Goal: Transaction & Acquisition: Book appointment/travel/reservation

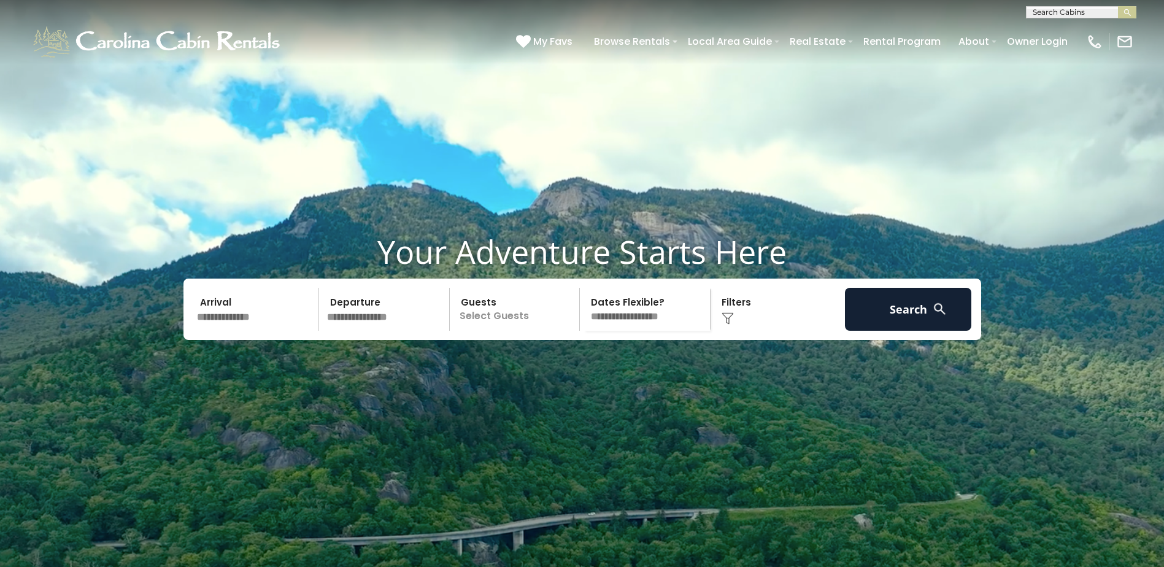
click at [225, 331] on input "text" at bounding box center [256, 309] width 127 height 43
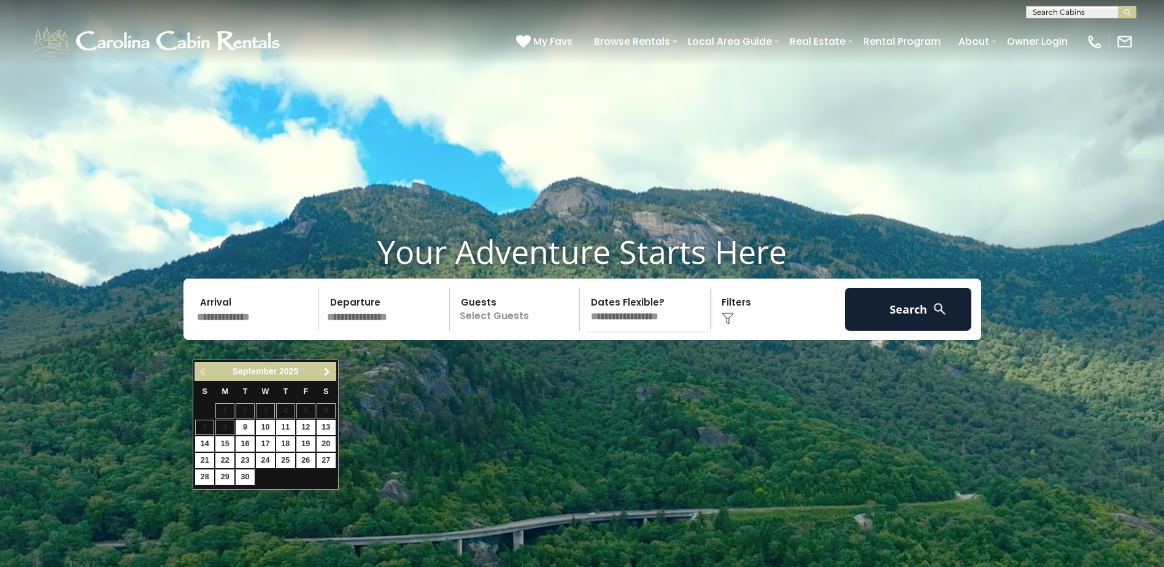
click at [324, 371] on span "Next" at bounding box center [327, 372] width 10 height 10
click at [327, 369] on span "Next" at bounding box center [327, 372] width 10 height 10
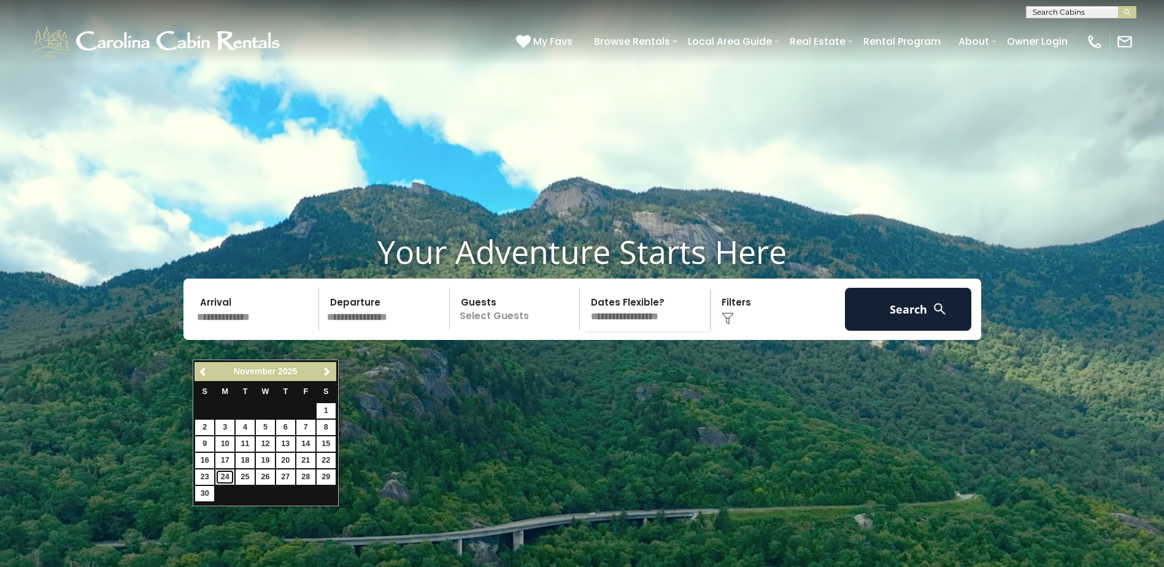
click at [224, 477] on link "24" at bounding box center [224, 476] width 19 height 15
type input "********"
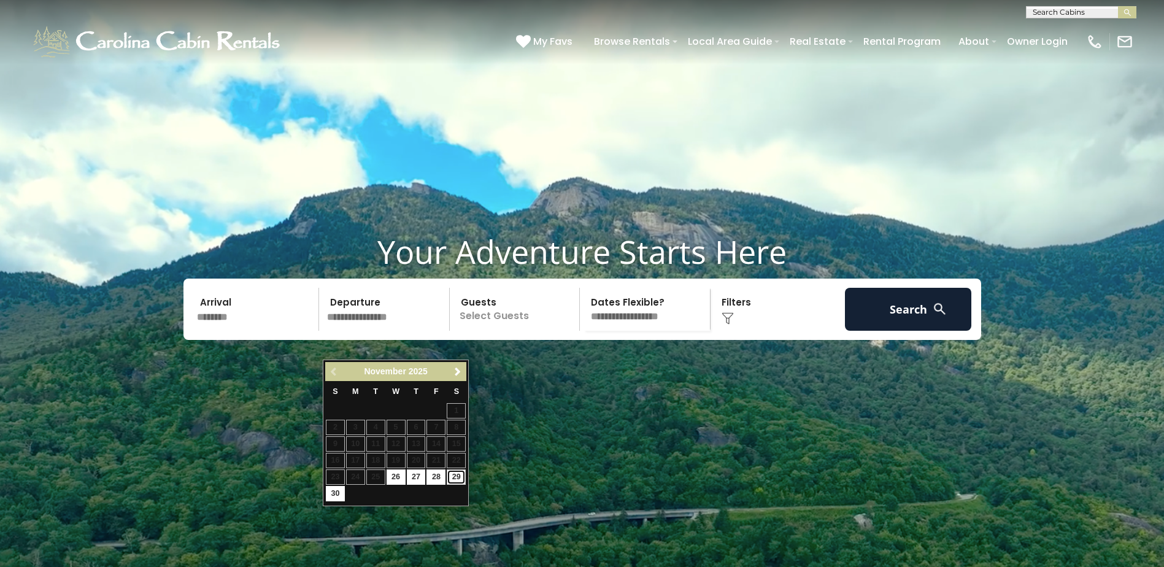
click at [453, 475] on link "29" at bounding box center [456, 476] width 19 height 15
type input "********"
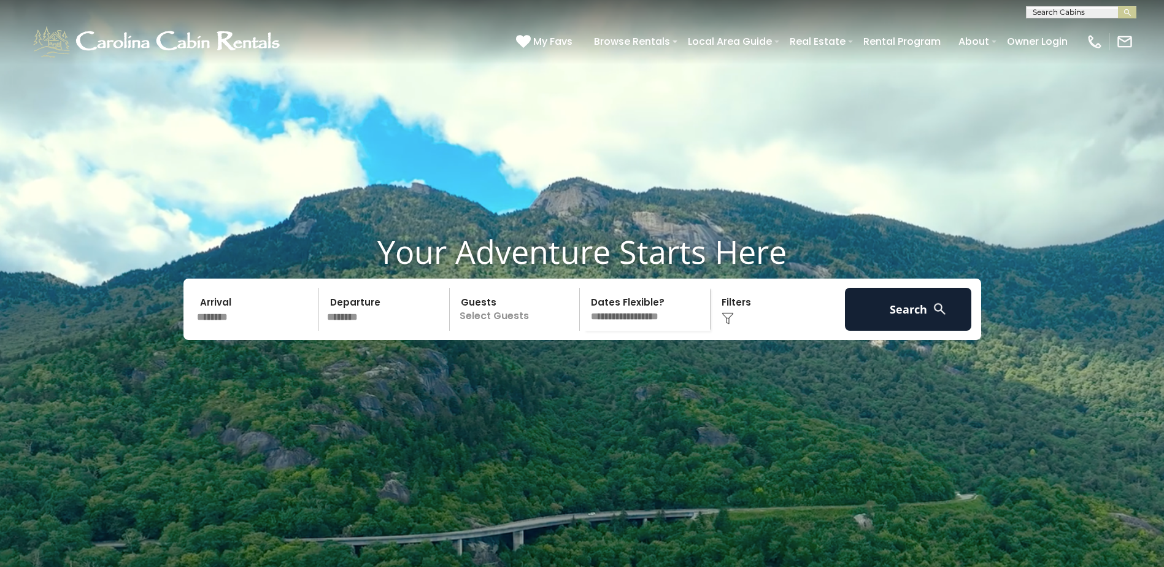
click at [478, 331] on p "Select Guests" at bounding box center [516, 309] width 126 height 43
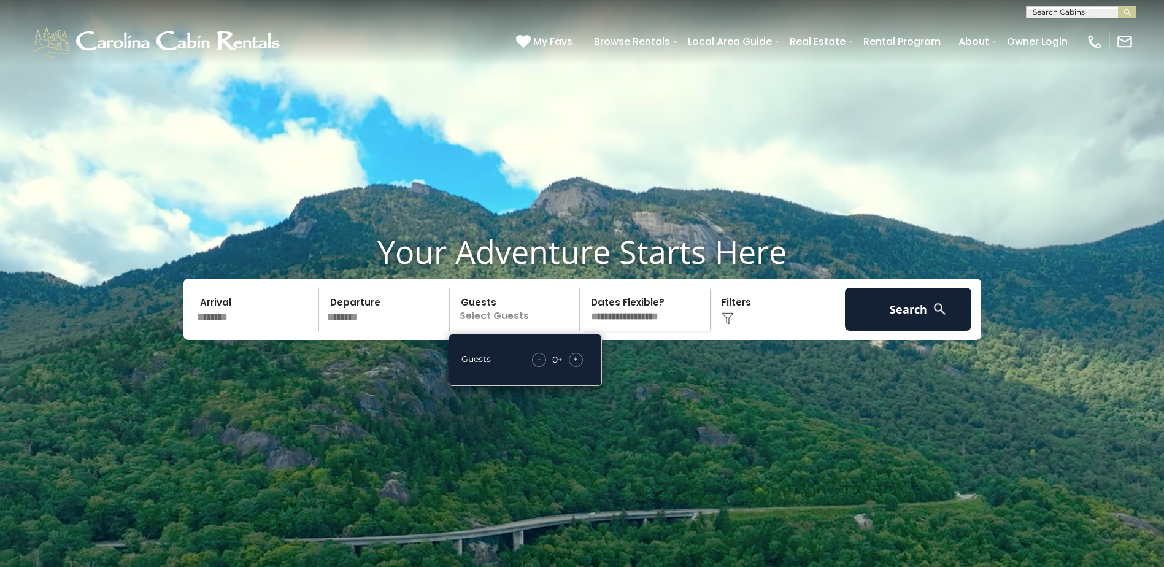
click at [574, 365] on span "+" at bounding box center [575, 359] width 5 height 12
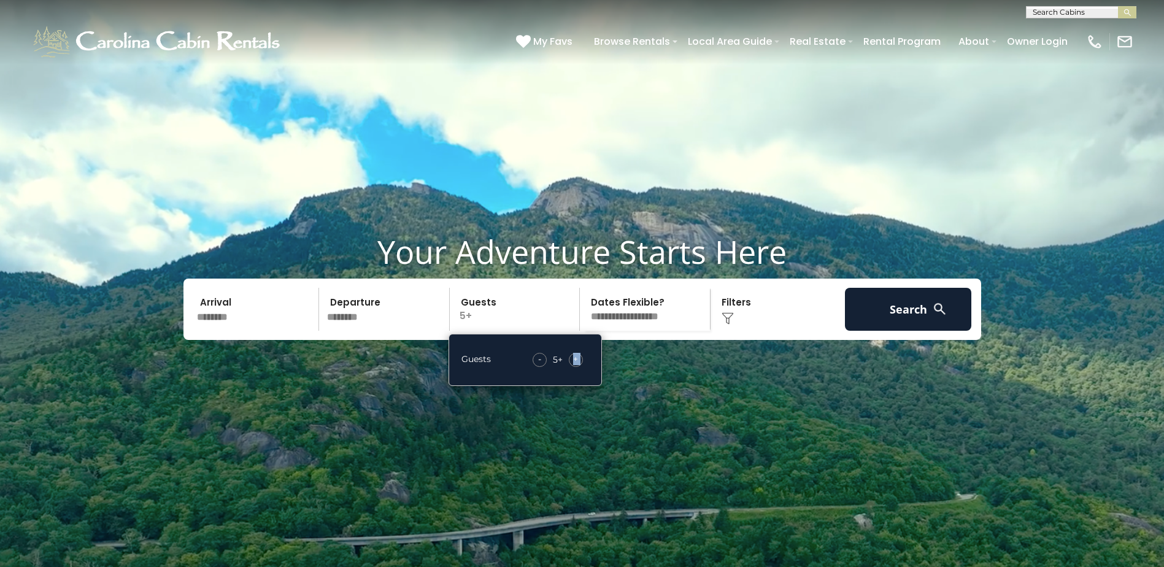
click at [574, 365] on span "+" at bounding box center [575, 359] width 5 height 12
click at [745, 331] on div "Click to Choose" at bounding box center [777, 309] width 127 height 43
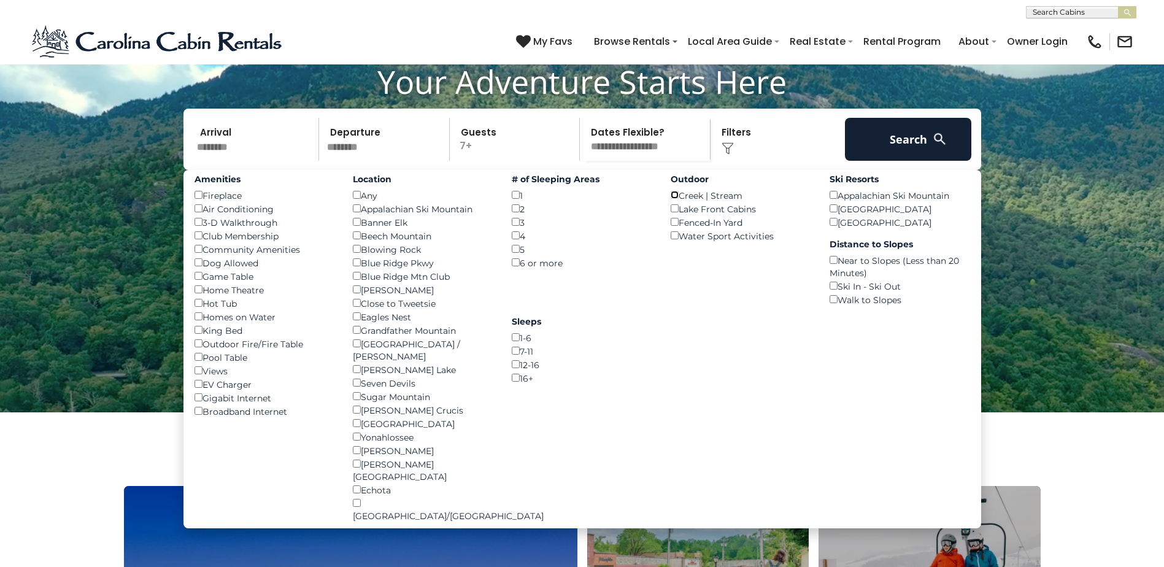
scroll to position [184, 0]
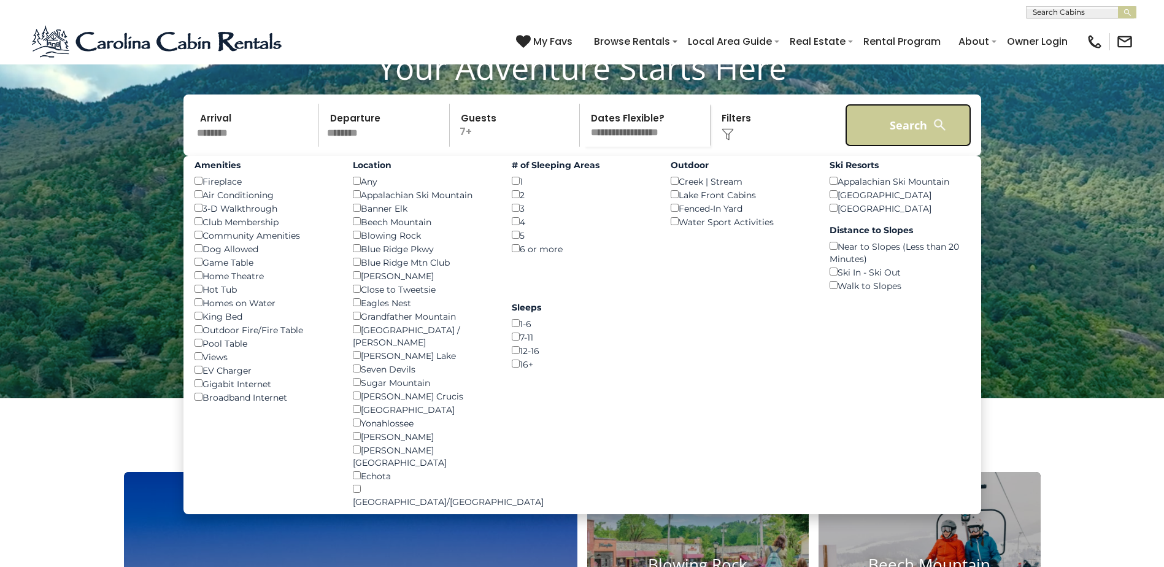
click at [896, 147] on button "Search" at bounding box center [908, 125] width 127 height 43
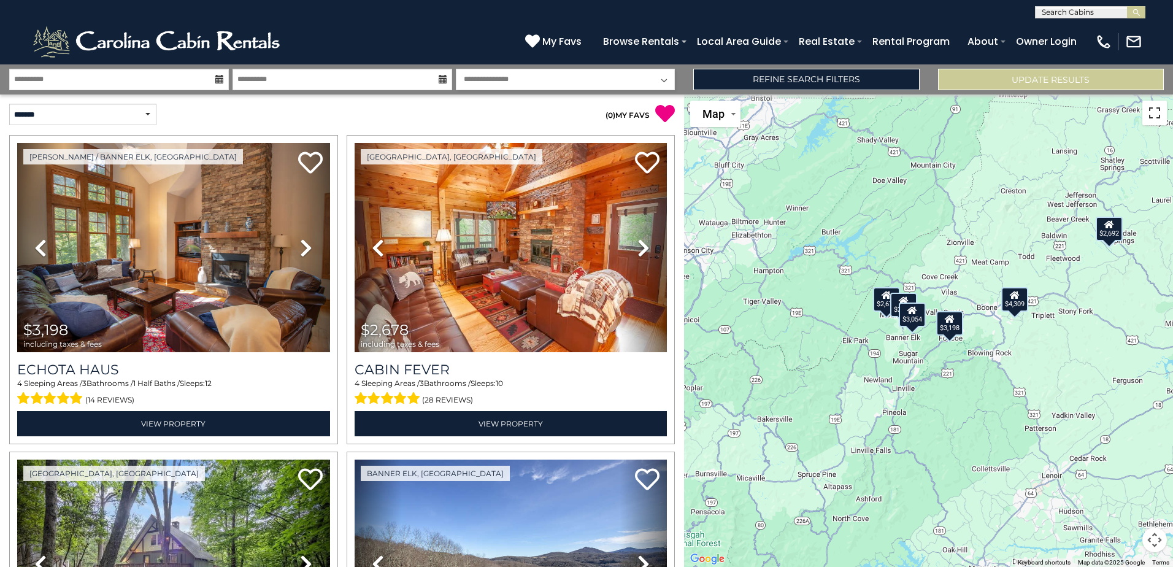
click at [1152, 112] on button "Toggle fullscreen view" at bounding box center [1154, 113] width 25 height 25
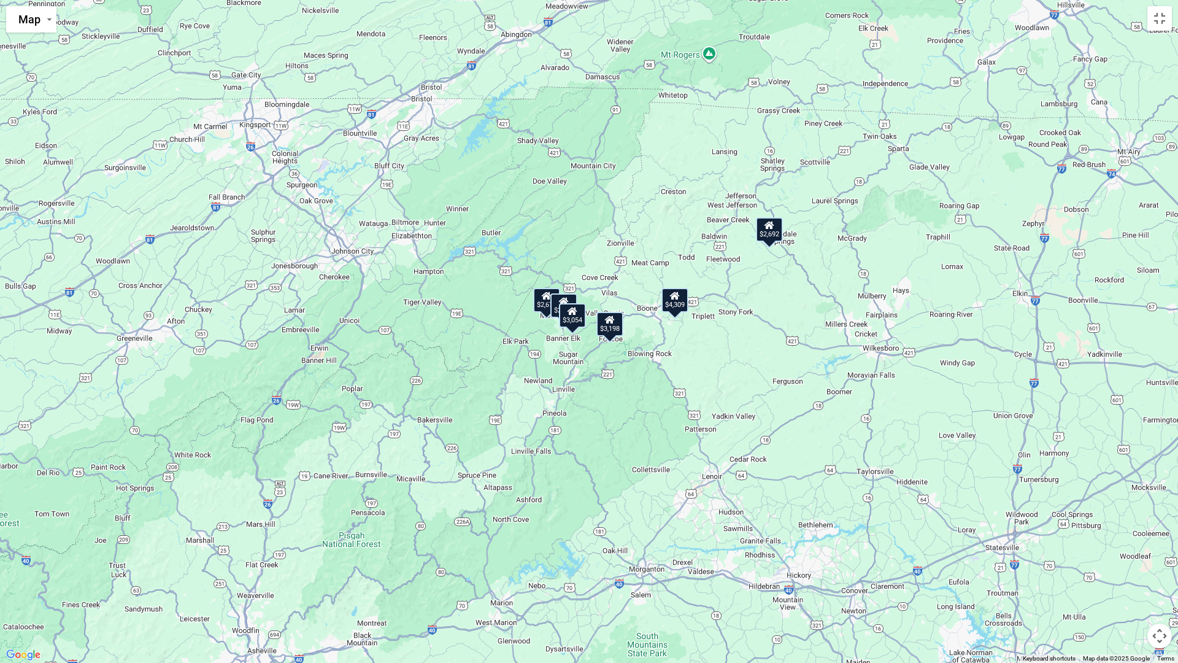
click at [675, 301] on div "$4,309" at bounding box center [674, 300] width 27 height 25
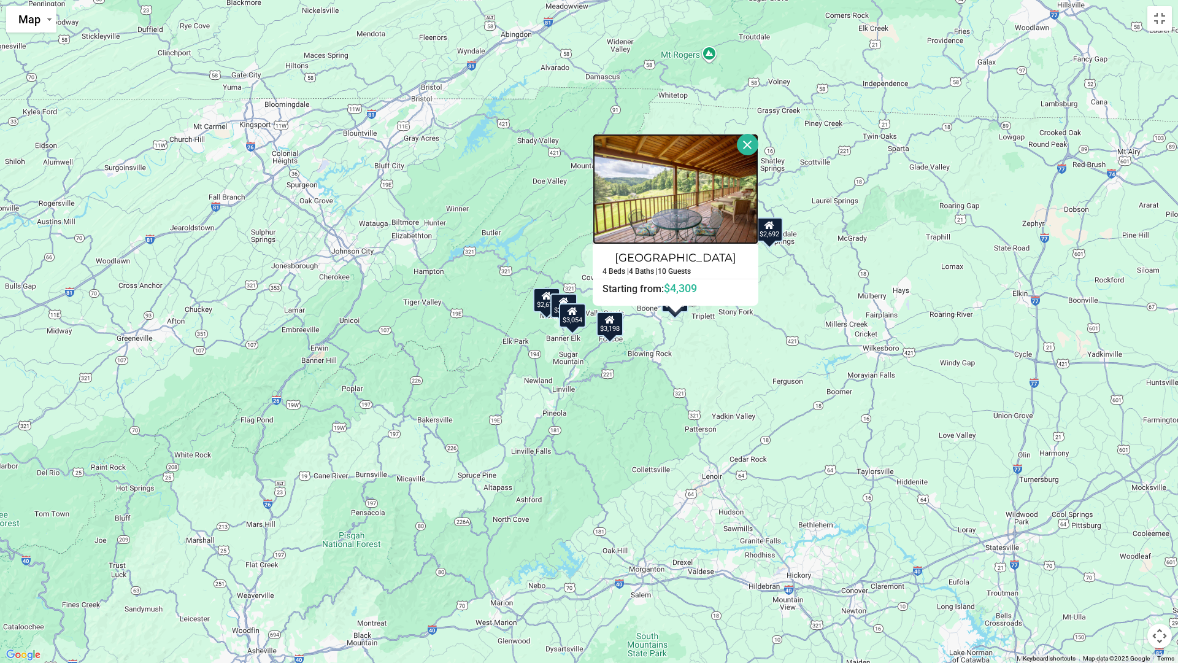
click at [662, 204] on img at bounding box center [676, 189] width 166 height 110
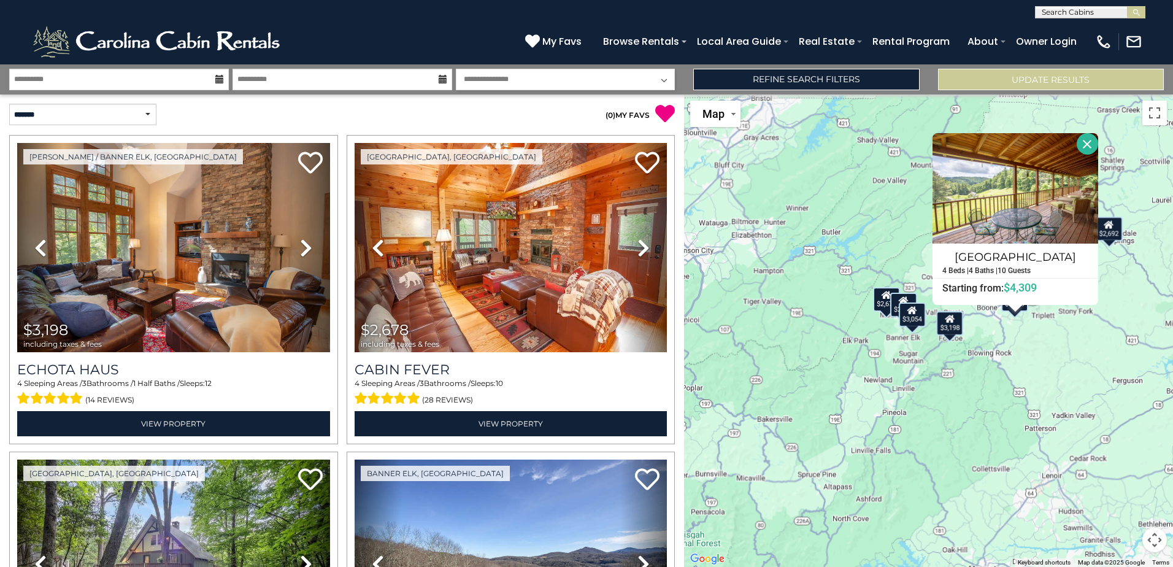
click at [1085, 143] on button "Close" at bounding box center [1087, 143] width 21 height 21
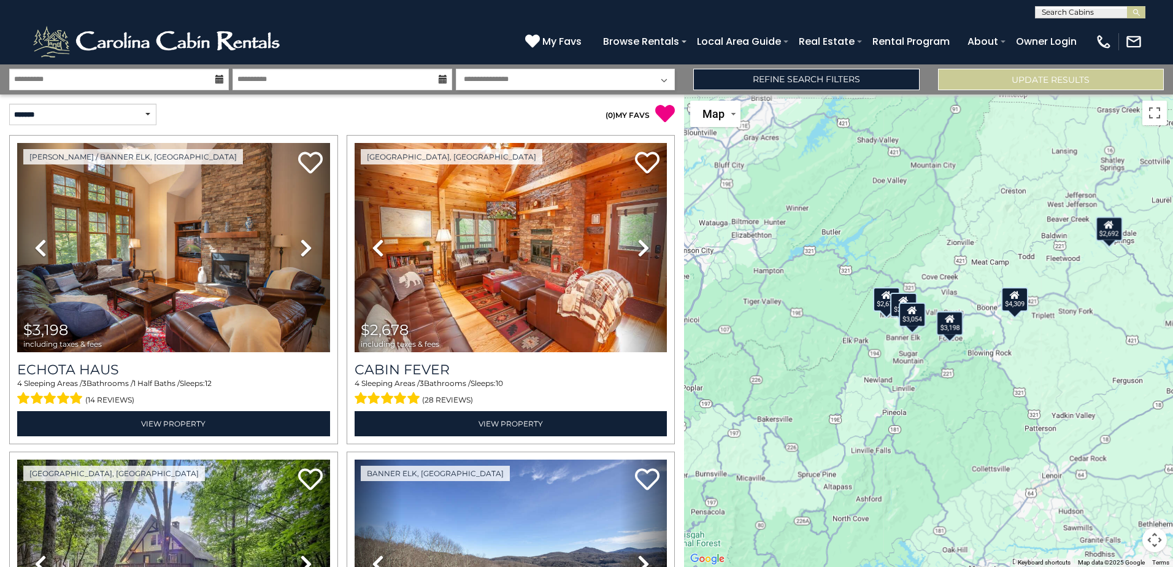
click at [1068, 366] on div "$3,198 $2,678 $2,093 $3,054 $2,692 $4,309" at bounding box center [928, 330] width 489 height 472
click at [1065, 369] on div "$3,198 $2,678 $2,093 $3,054 $2,692 $4,309" at bounding box center [928, 330] width 489 height 472
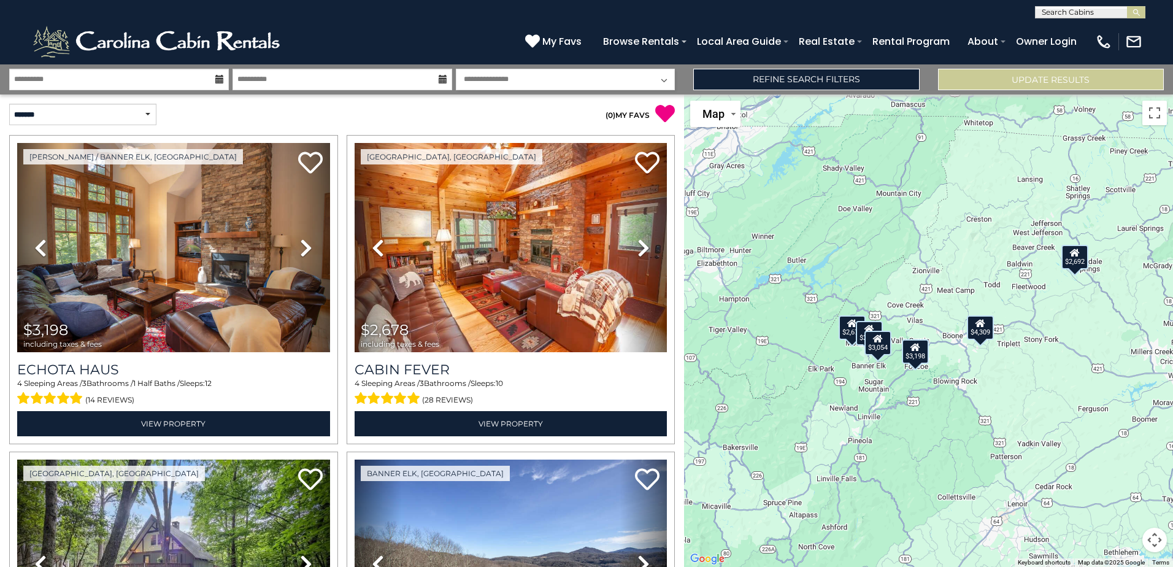
drag, startPoint x: 1066, startPoint y: 369, endPoint x: 1032, endPoint y: 399, distance: 44.8
click at [1032, 399] on div "$3,198 $2,678 $2,093 $3,054 $2,692 $4,309" at bounding box center [928, 330] width 489 height 472
click at [838, 85] on link "Refine Search Filters" at bounding box center [806, 79] width 226 height 21
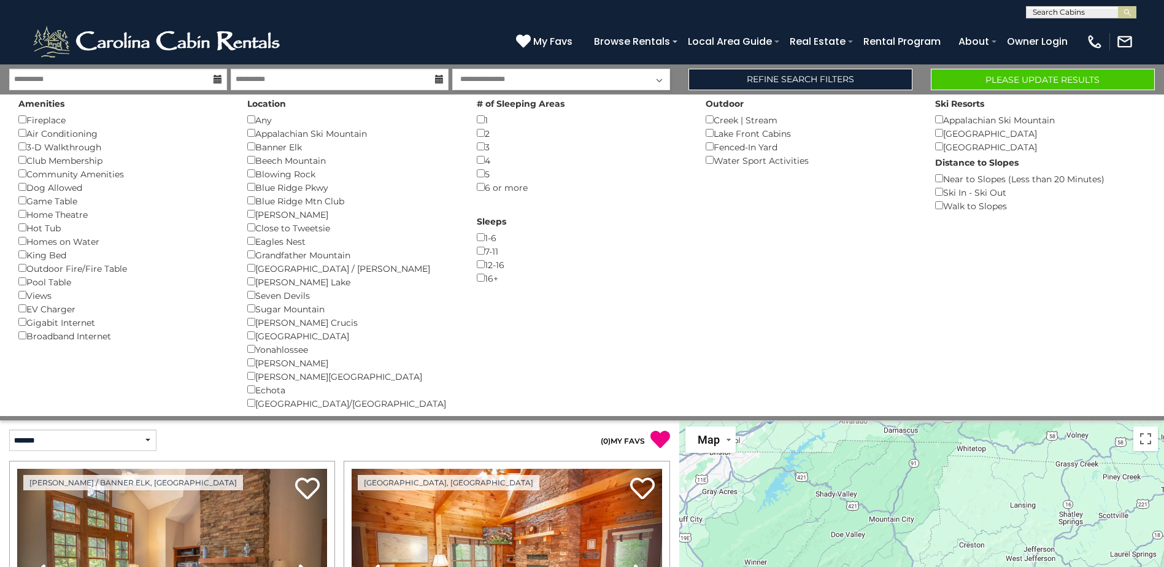
click at [659, 82] on select "**********" at bounding box center [561, 79] width 218 height 21
select select "*"
click at [452, 69] on select "**********" at bounding box center [561, 79] width 218 height 21
click at [1015, 80] on button "Please Update Results" at bounding box center [1043, 79] width 224 height 21
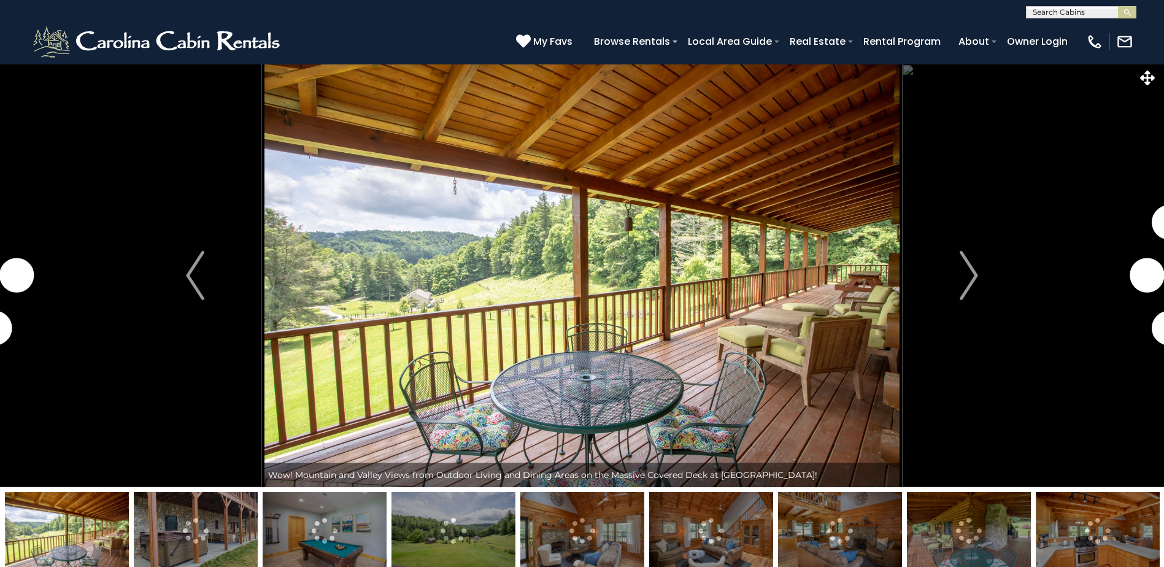
click at [974, 275] on img "Next" at bounding box center [969, 275] width 18 height 49
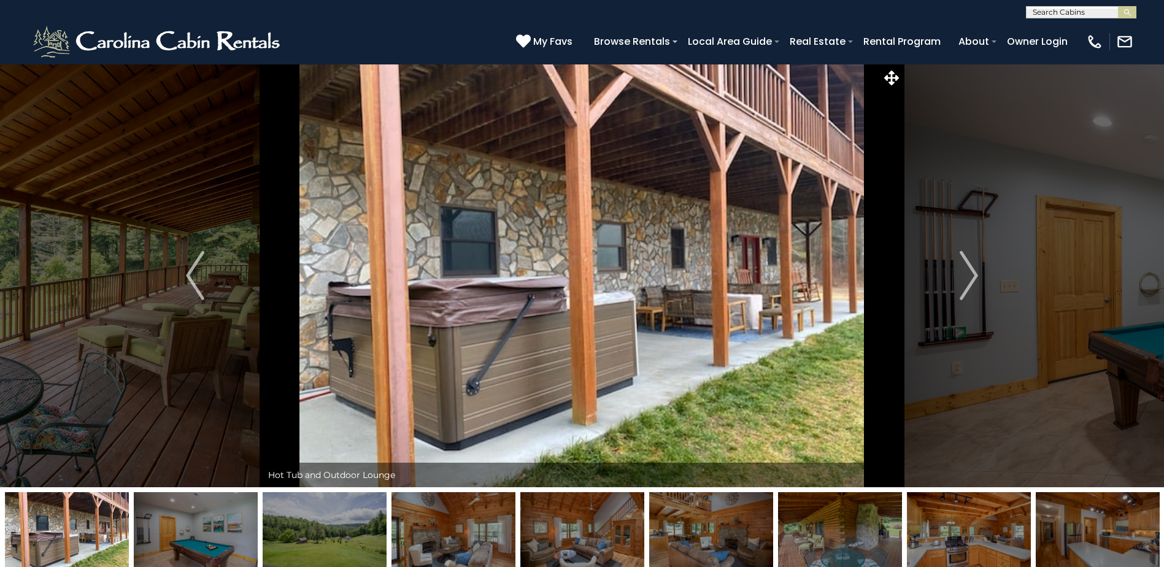
click at [974, 275] on img "Next" at bounding box center [969, 275] width 18 height 49
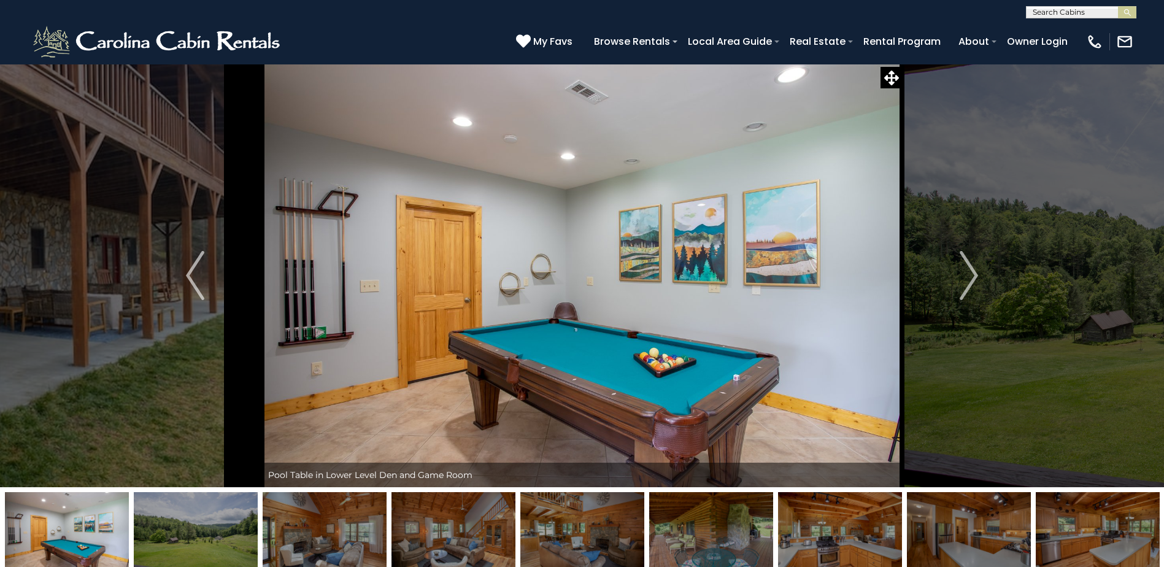
click at [974, 275] on img "Next" at bounding box center [969, 275] width 18 height 49
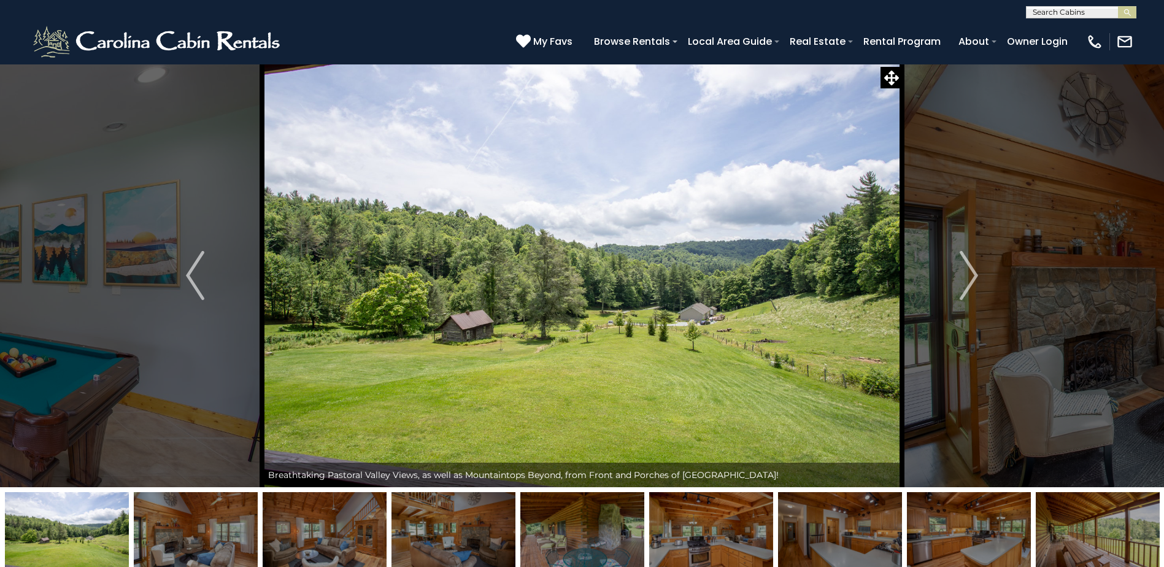
click at [974, 275] on img "Next" at bounding box center [969, 275] width 18 height 49
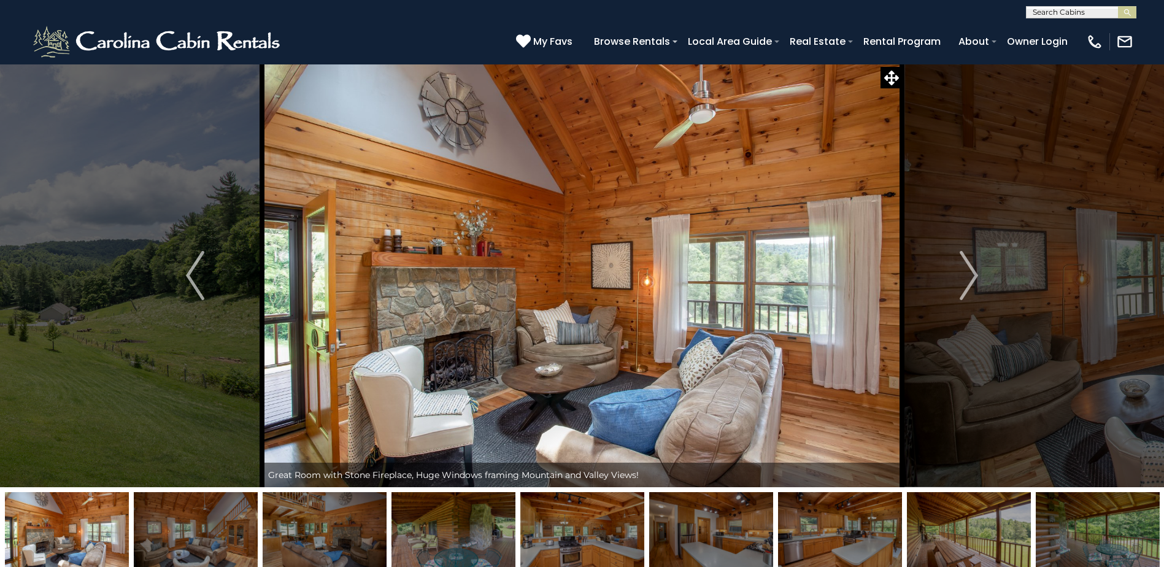
click at [974, 275] on img "Next" at bounding box center [969, 275] width 18 height 49
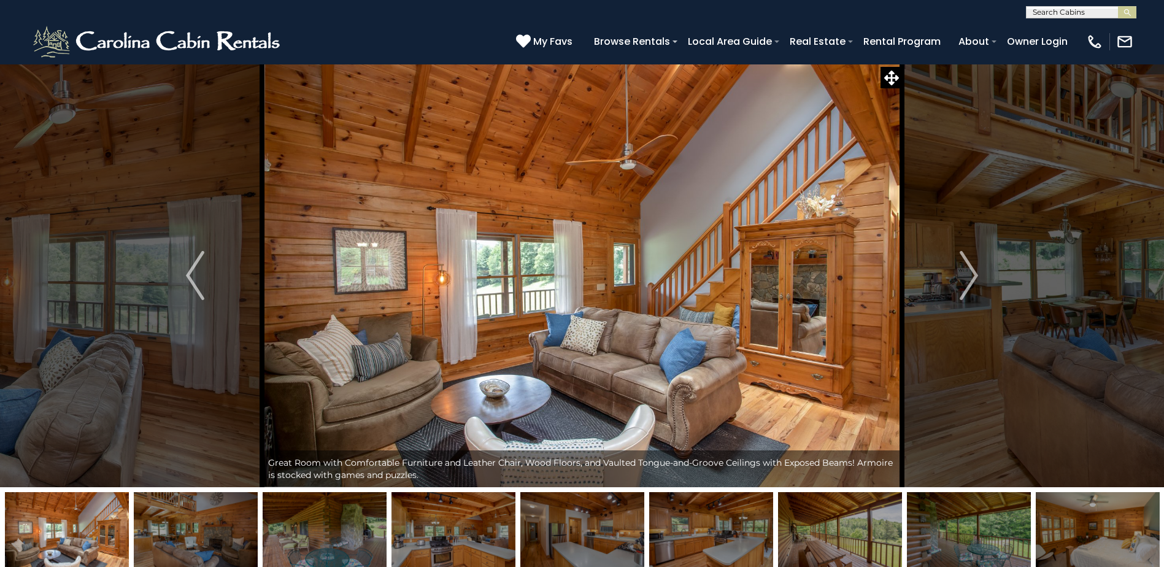
click at [974, 275] on img "Next" at bounding box center [969, 275] width 18 height 49
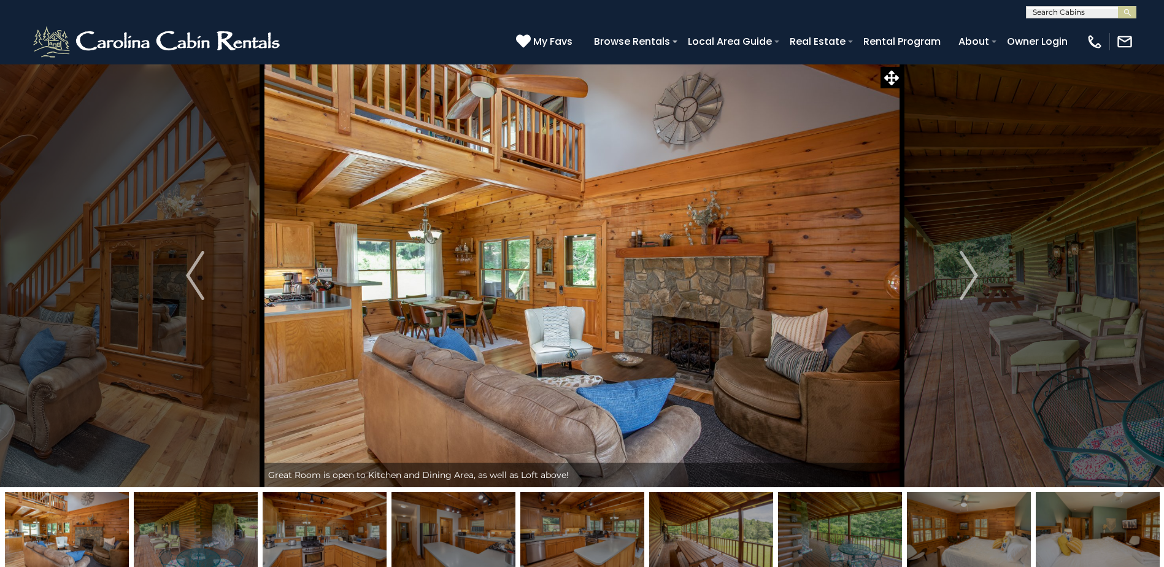
click at [974, 275] on img "Next" at bounding box center [969, 275] width 18 height 49
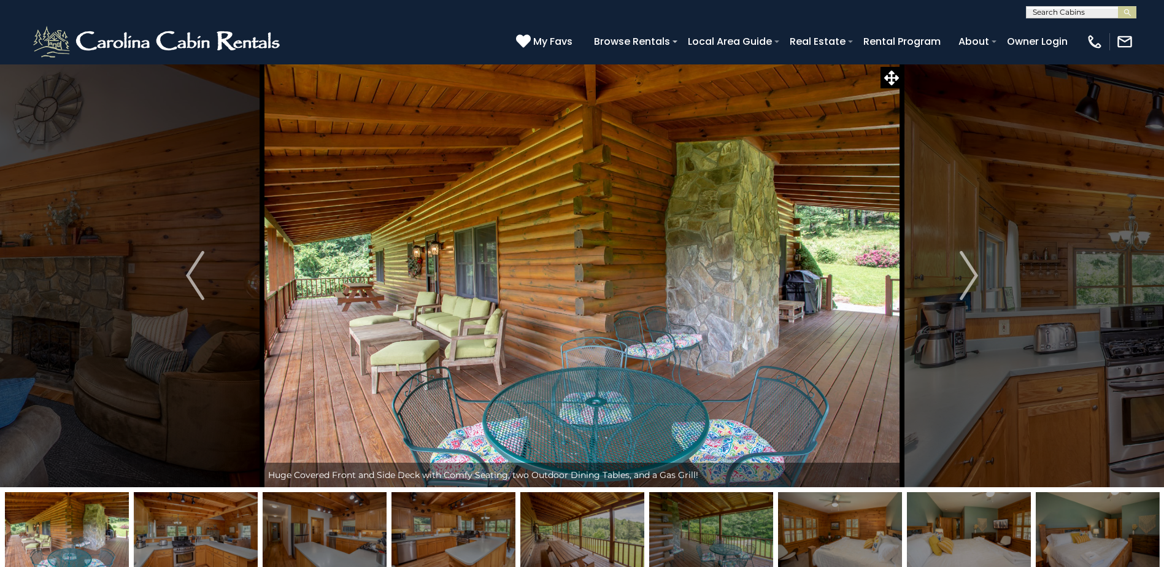
click at [974, 275] on img "Next" at bounding box center [969, 275] width 18 height 49
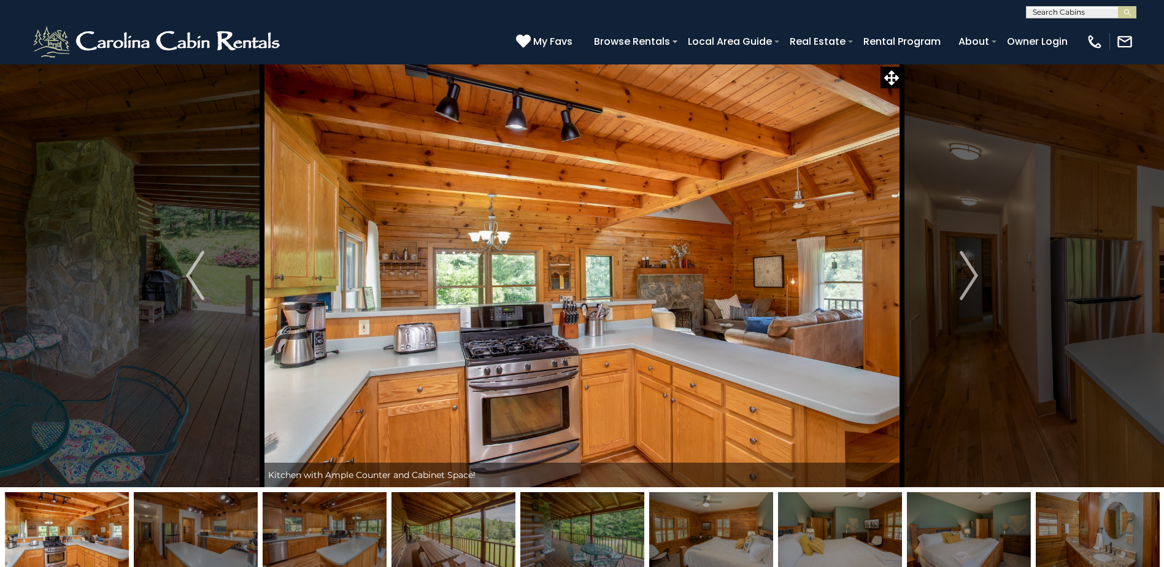
click at [974, 275] on img "Next" at bounding box center [969, 275] width 18 height 49
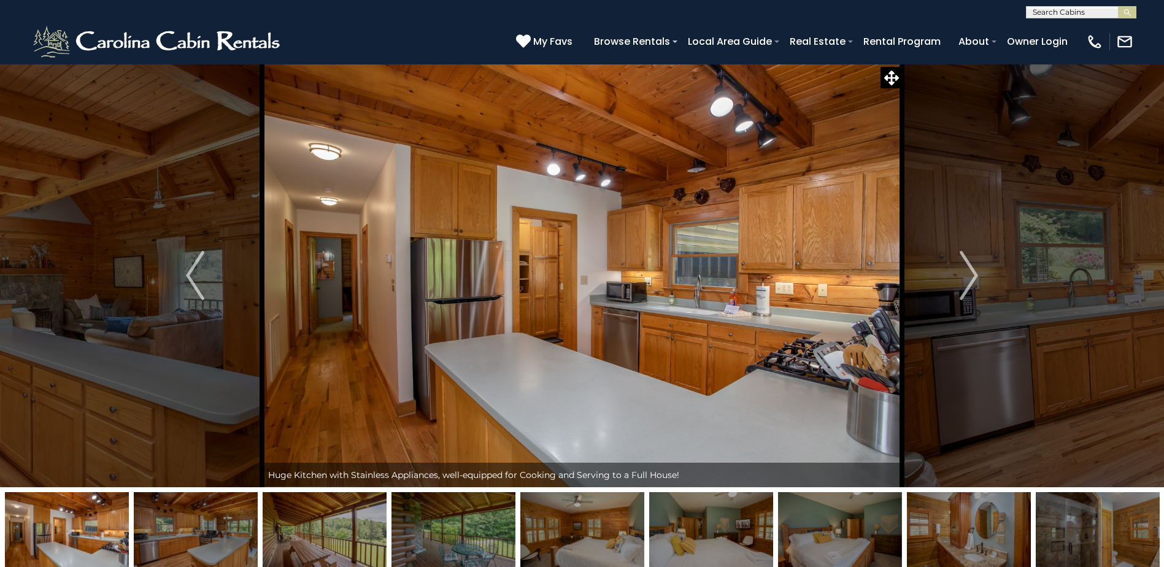
click at [974, 275] on img "Next" at bounding box center [969, 275] width 18 height 49
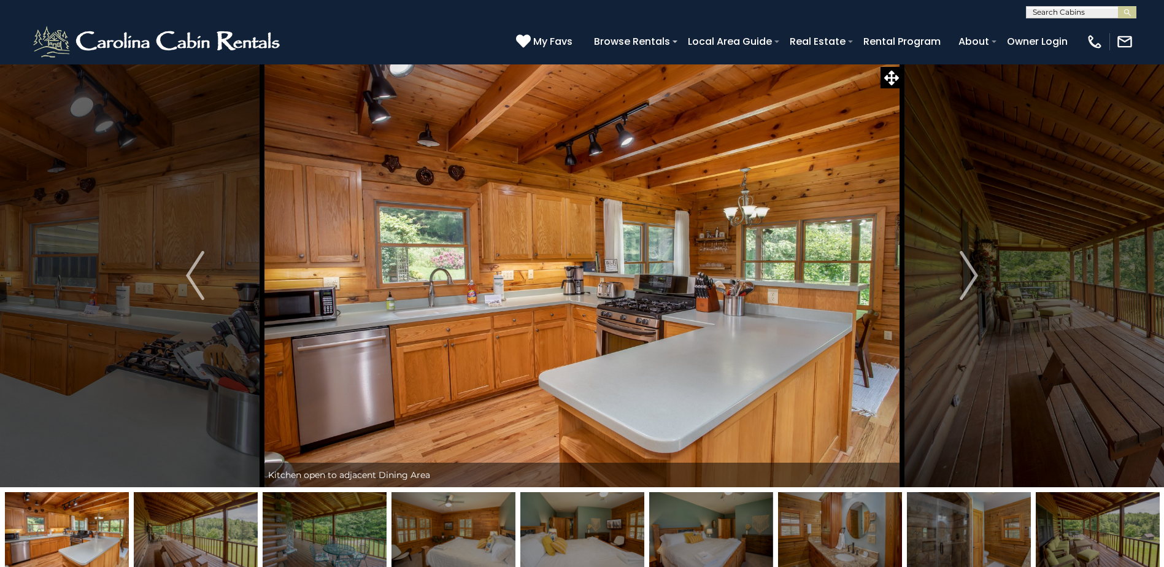
click at [974, 275] on img "Next" at bounding box center [969, 275] width 18 height 49
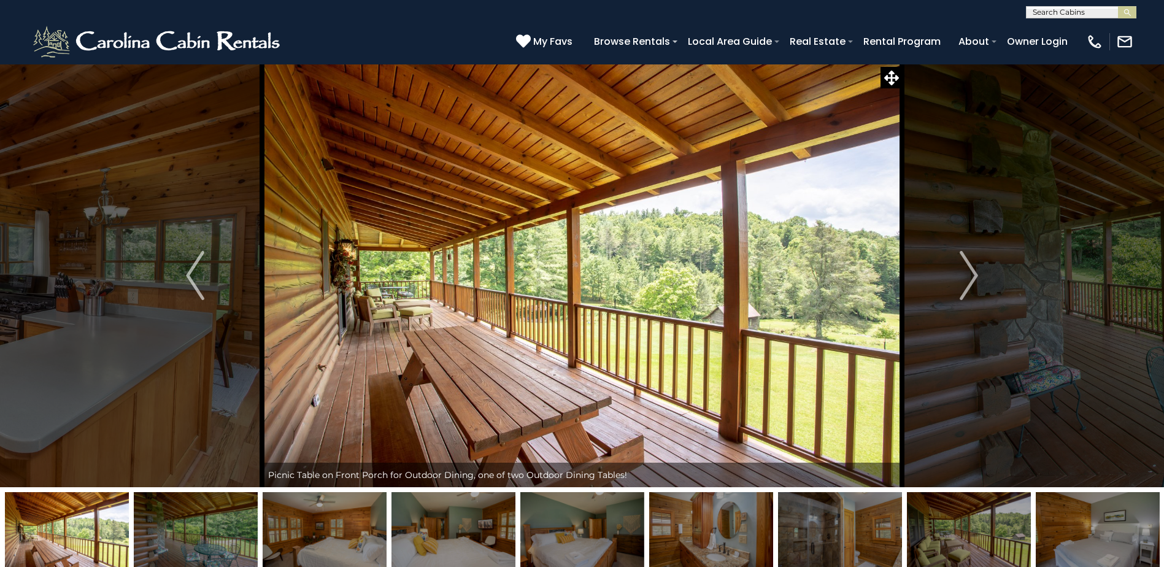
click at [974, 275] on img "Next" at bounding box center [969, 275] width 18 height 49
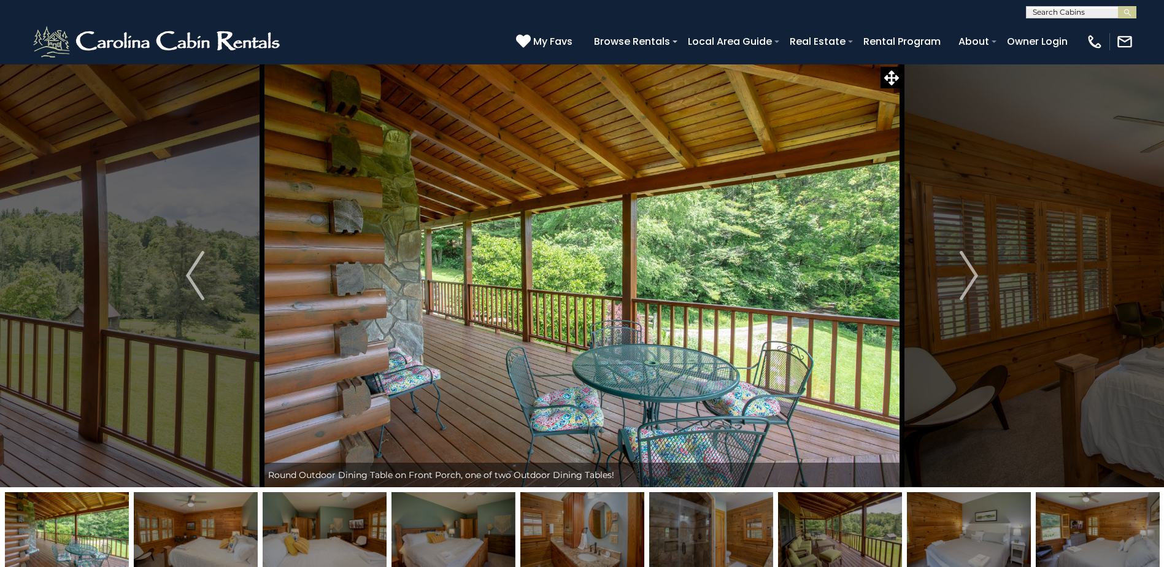
click at [974, 275] on img "Next" at bounding box center [969, 275] width 18 height 49
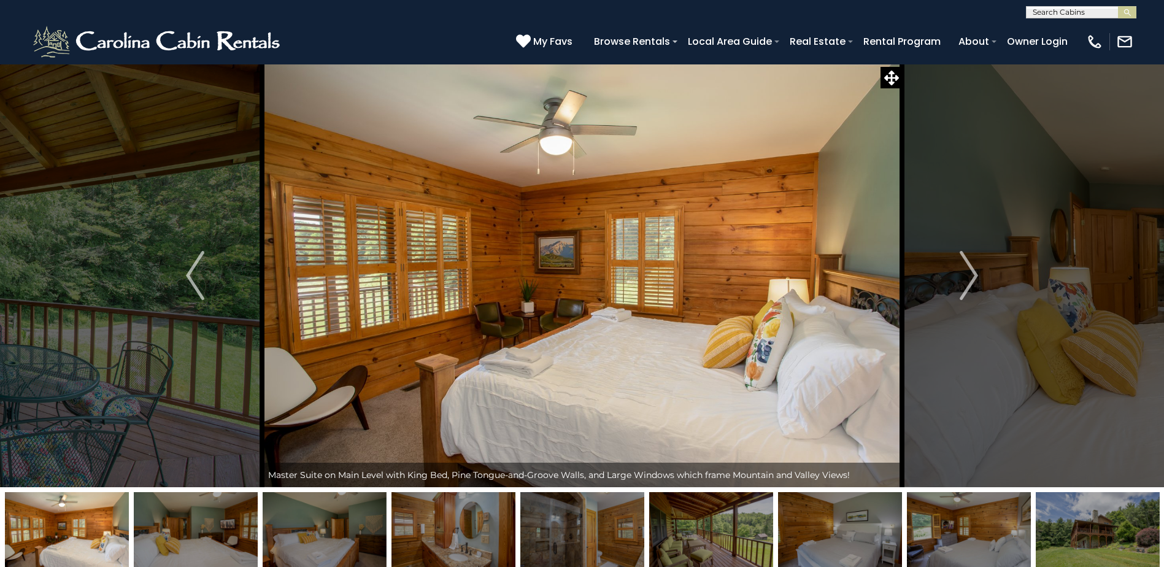
click at [974, 275] on img "Next" at bounding box center [969, 275] width 18 height 49
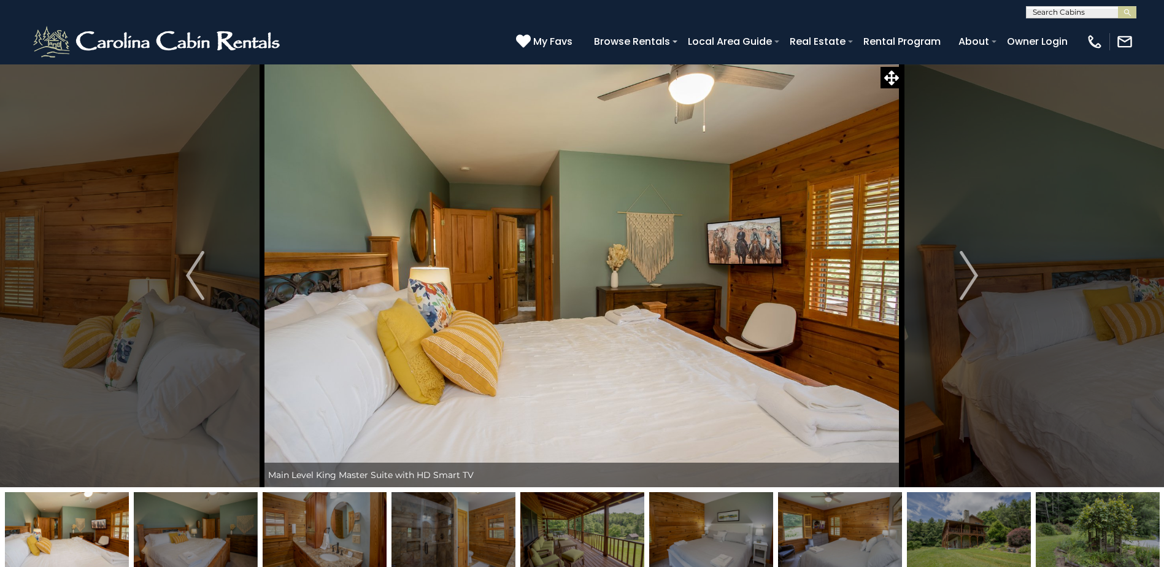
click at [974, 275] on img "Next" at bounding box center [969, 275] width 18 height 49
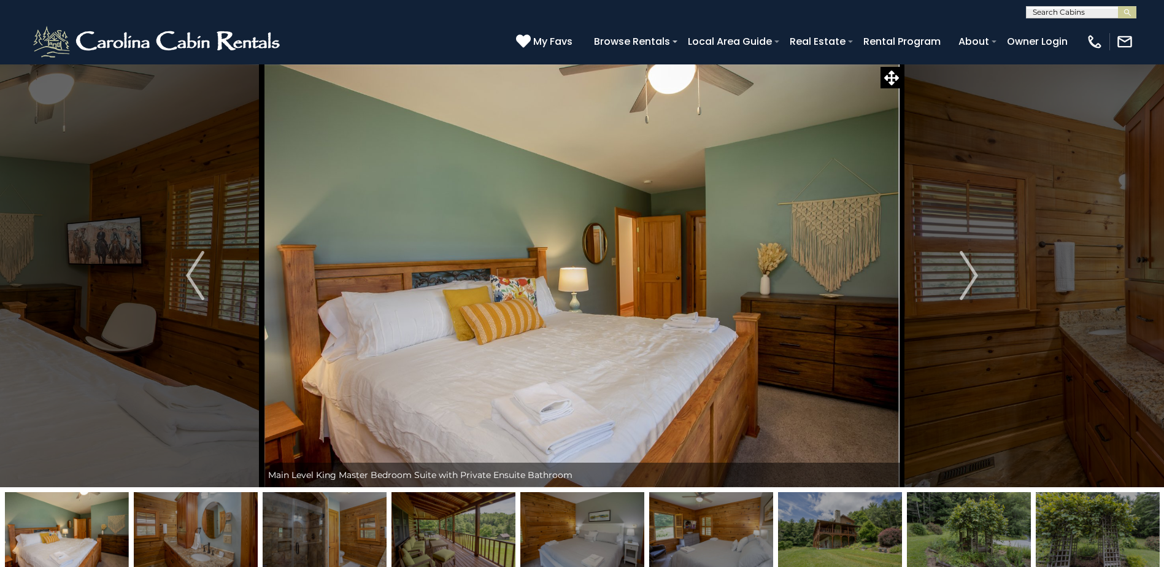
click at [974, 275] on img "Next" at bounding box center [969, 275] width 18 height 49
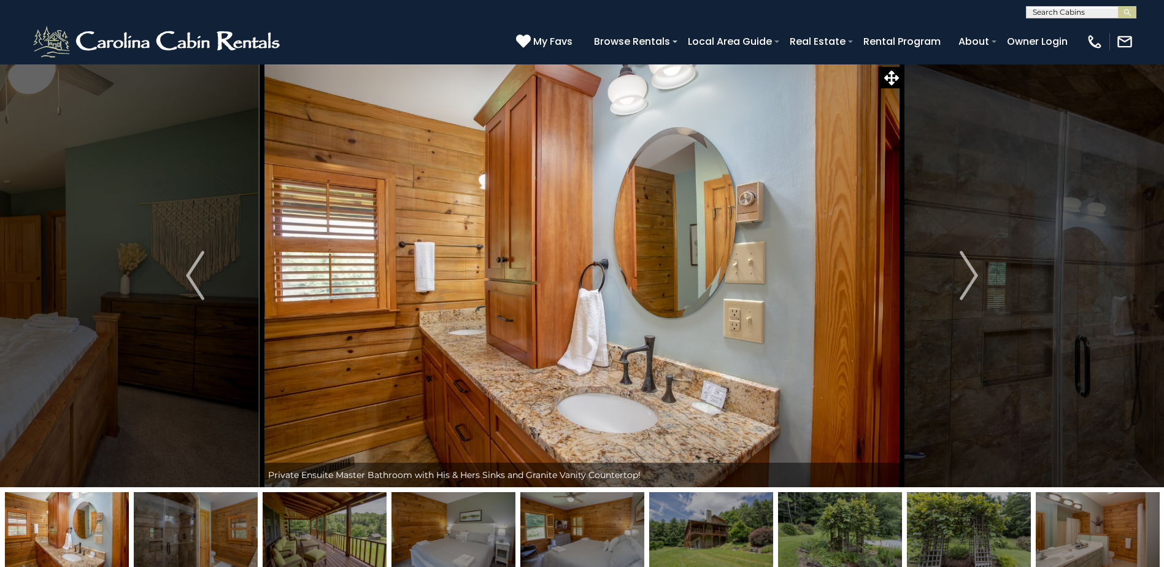
click at [974, 275] on img "Next" at bounding box center [969, 275] width 18 height 49
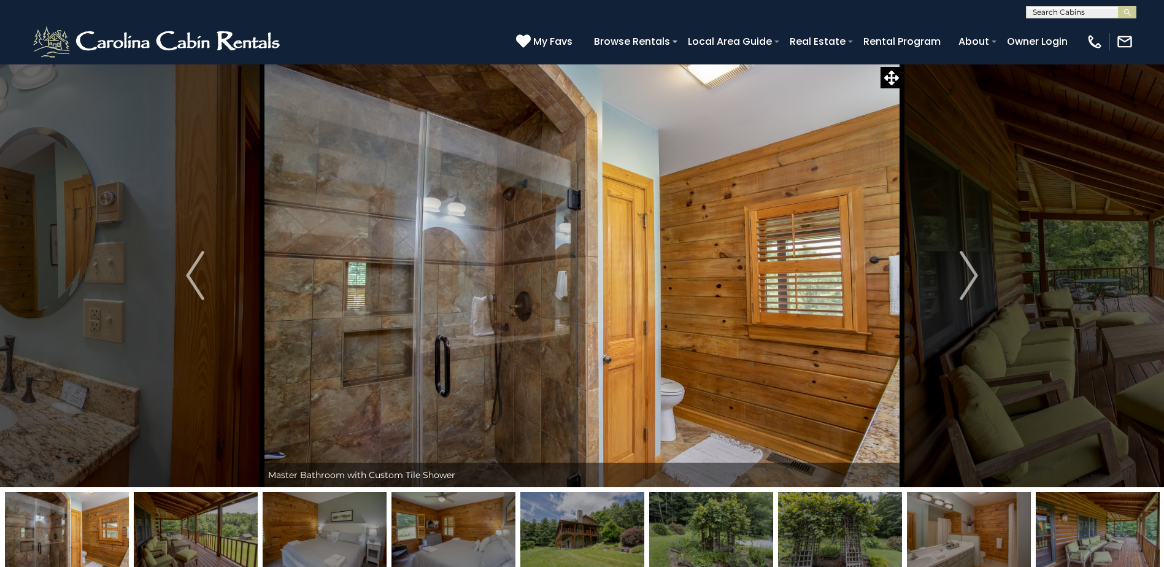
click at [974, 275] on img "Next" at bounding box center [969, 275] width 18 height 49
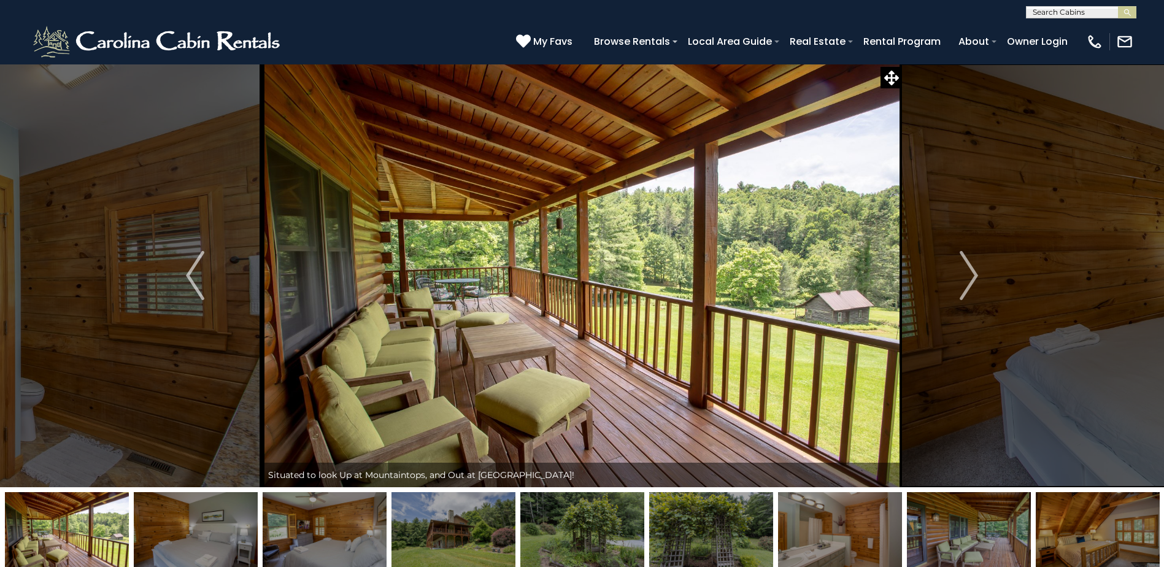
click at [974, 275] on img "Next" at bounding box center [969, 275] width 18 height 49
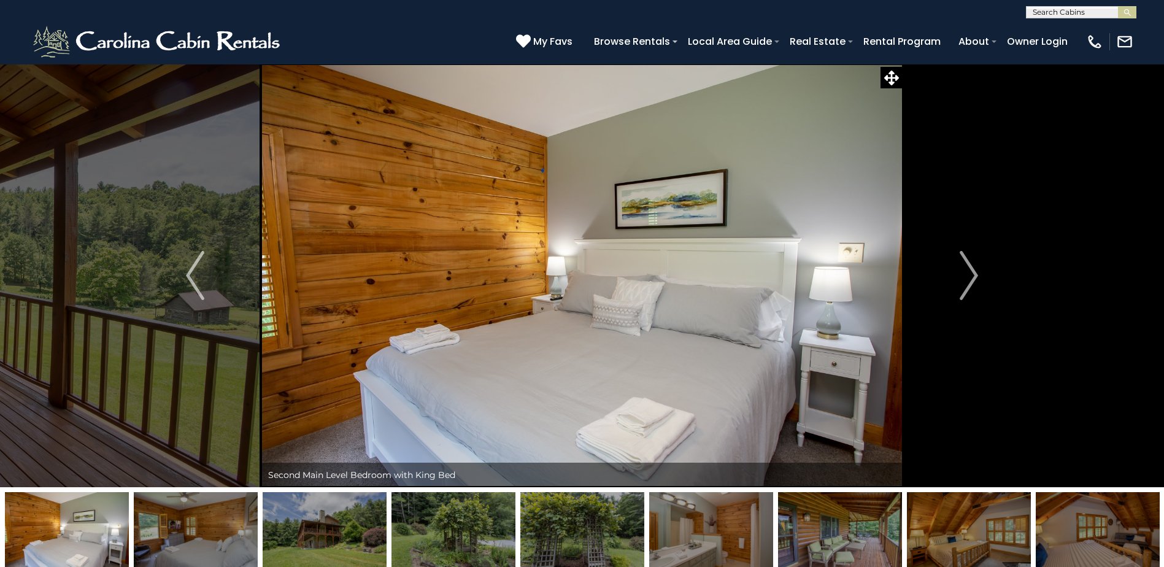
click at [974, 275] on img "Next" at bounding box center [969, 275] width 18 height 49
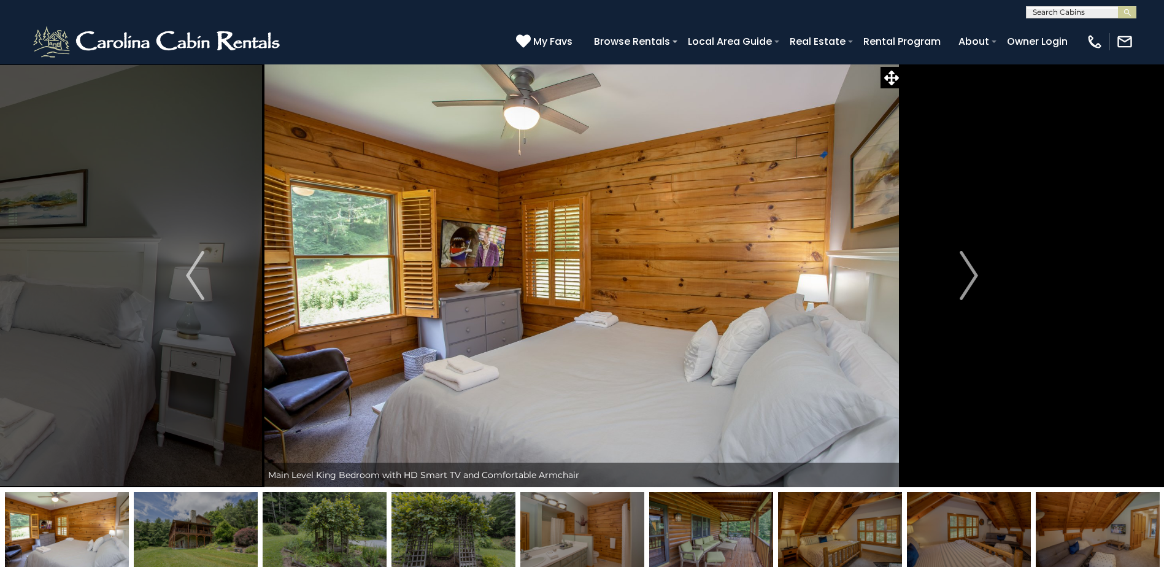
click at [974, 275] on img "Next" at bounding box center [969, 275] width 18 height 49
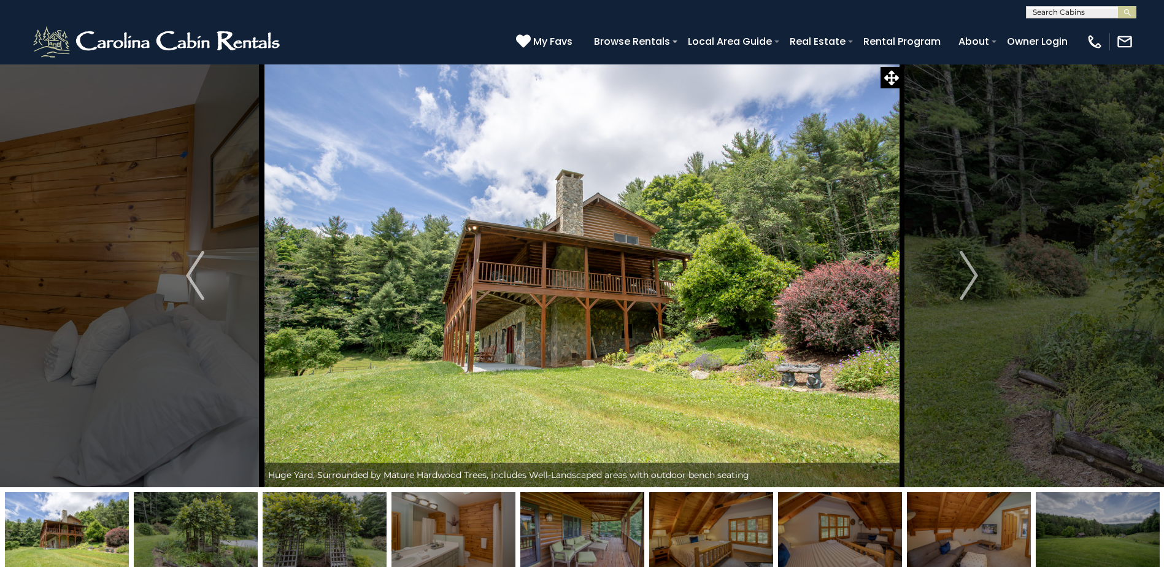
click at [974, 275] on img "Next" at bounding box center [969, 275] width 18 height 49
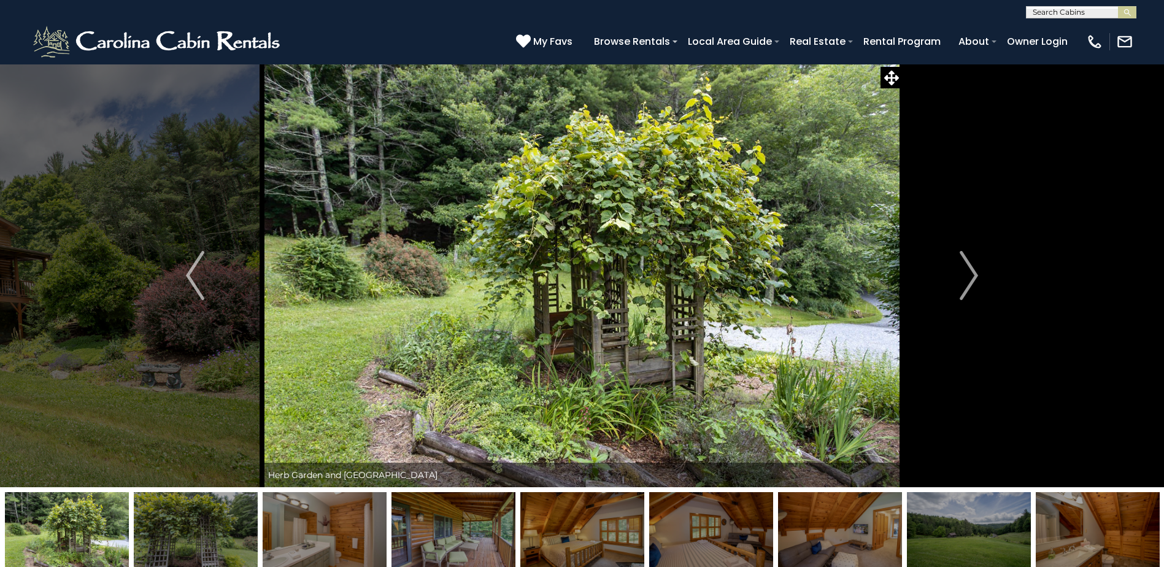
click at [974, 275] on img "Next" at bounding box center [969, 275] width 18 height 49
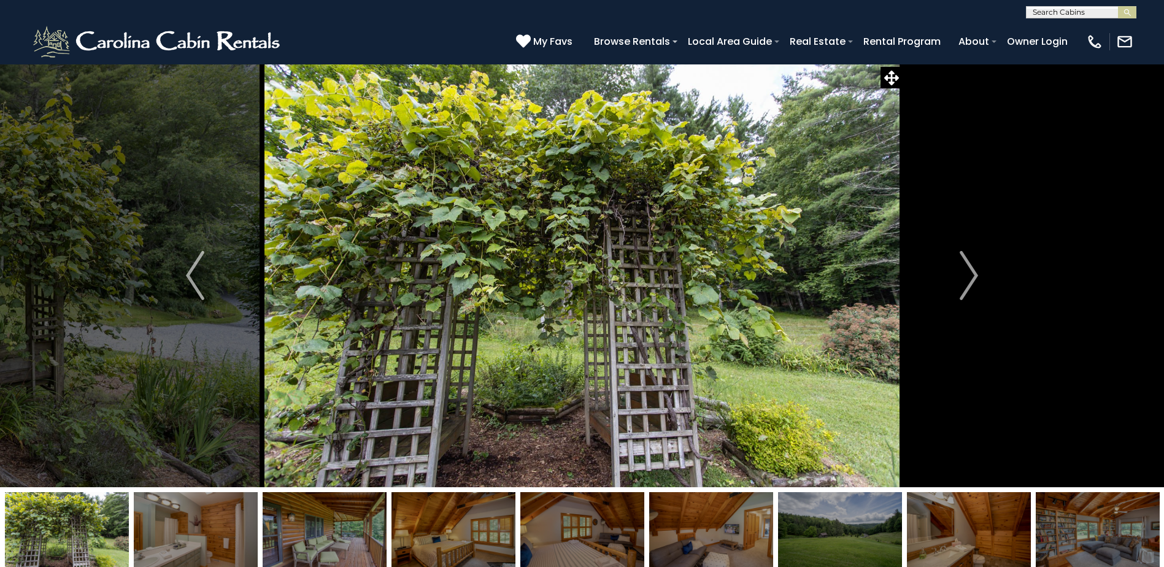
click at [974, 275] on img "Next" at bounding box center [969, 275] width 18 height 49
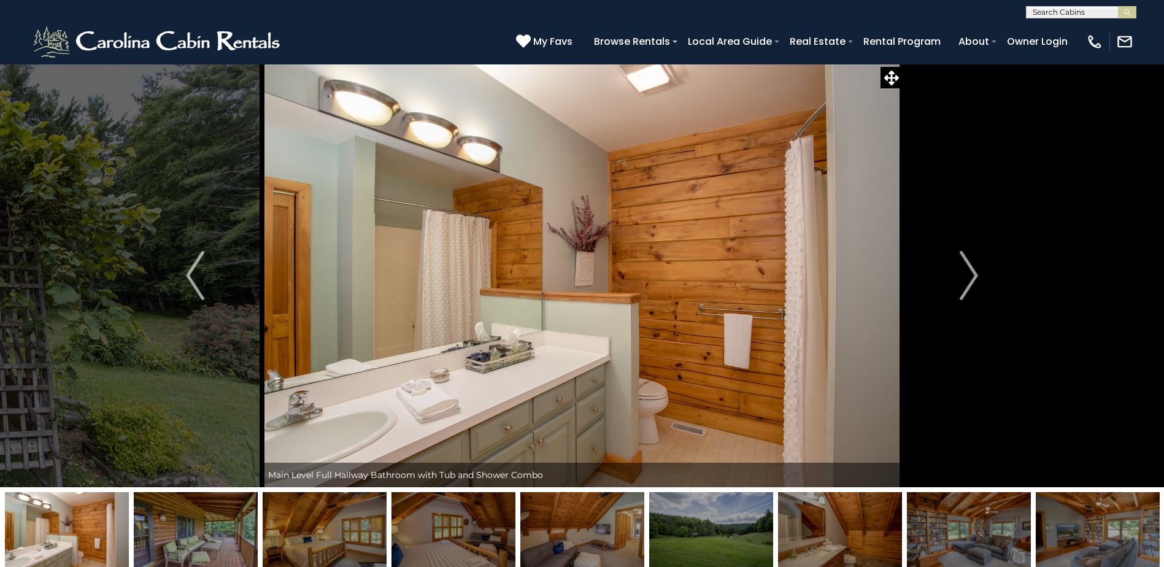
click at [974, 275] on img "Next" at bounding box center [969, 275] width 18 height 49
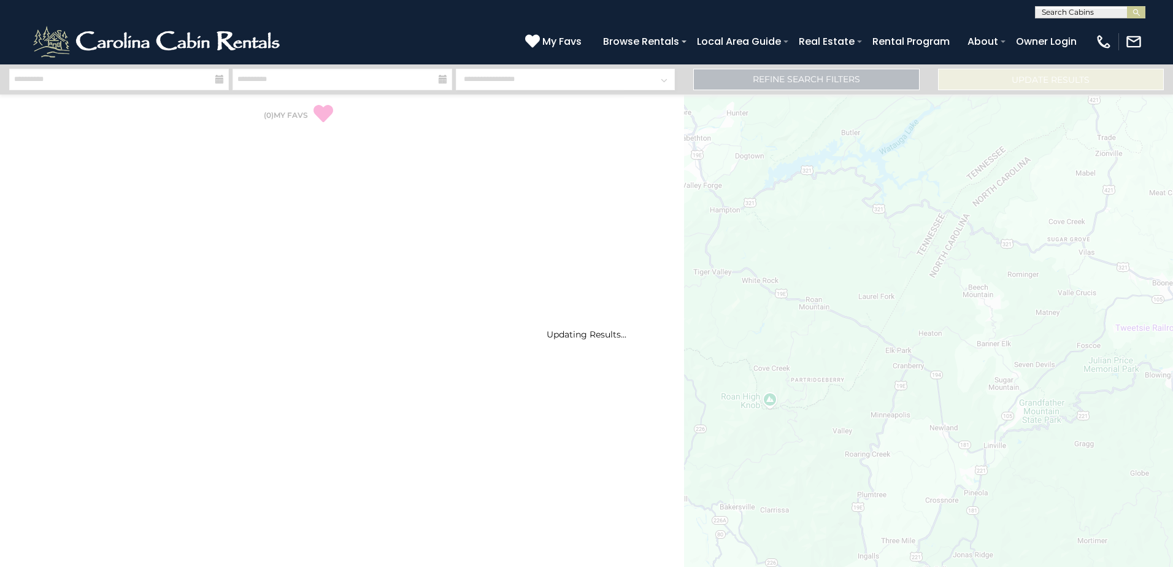
select select "*"
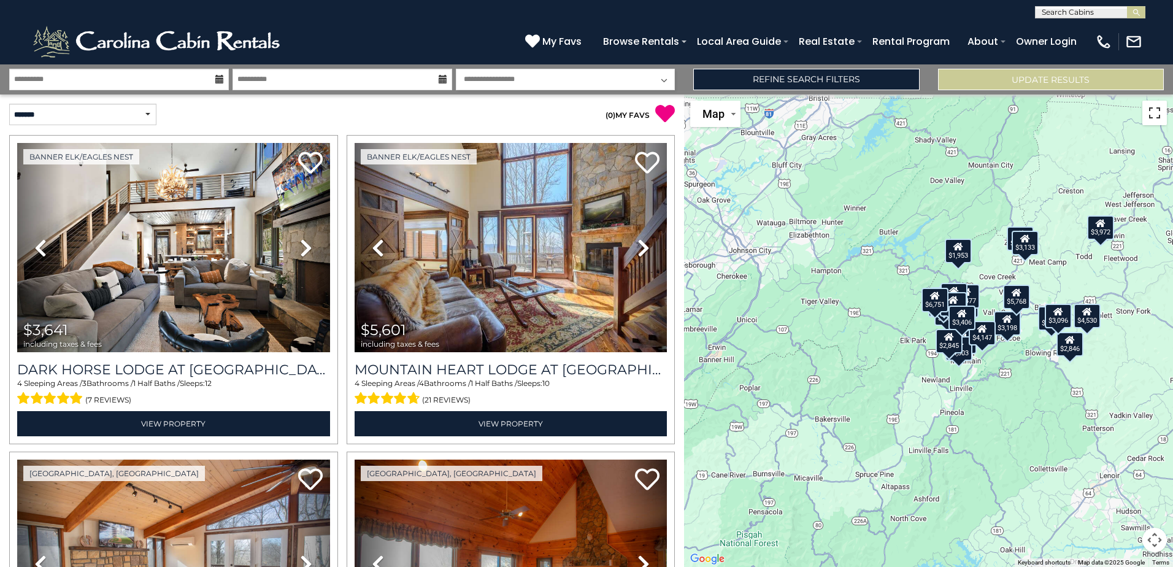
click at [1150, 115] on button "Toggle fullscreen view" at bounding box center [1154, 113] width 25 height 25
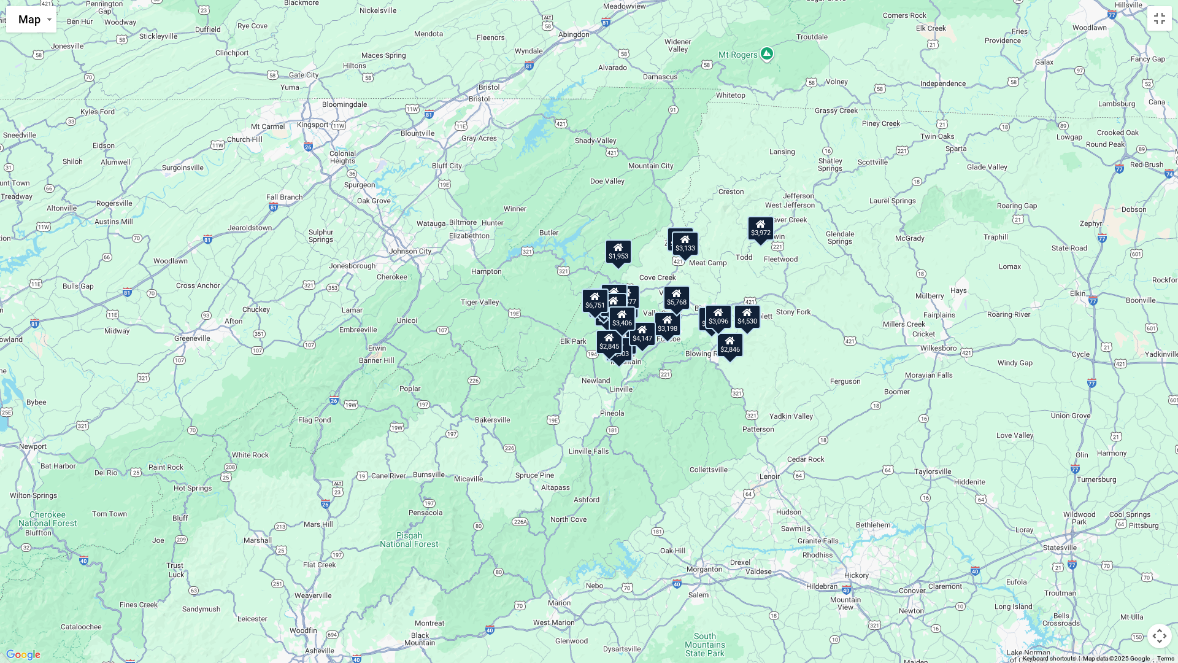
click at [701, 326] on div "$2,926" at bounding box center [711, 319] width 27 height 25
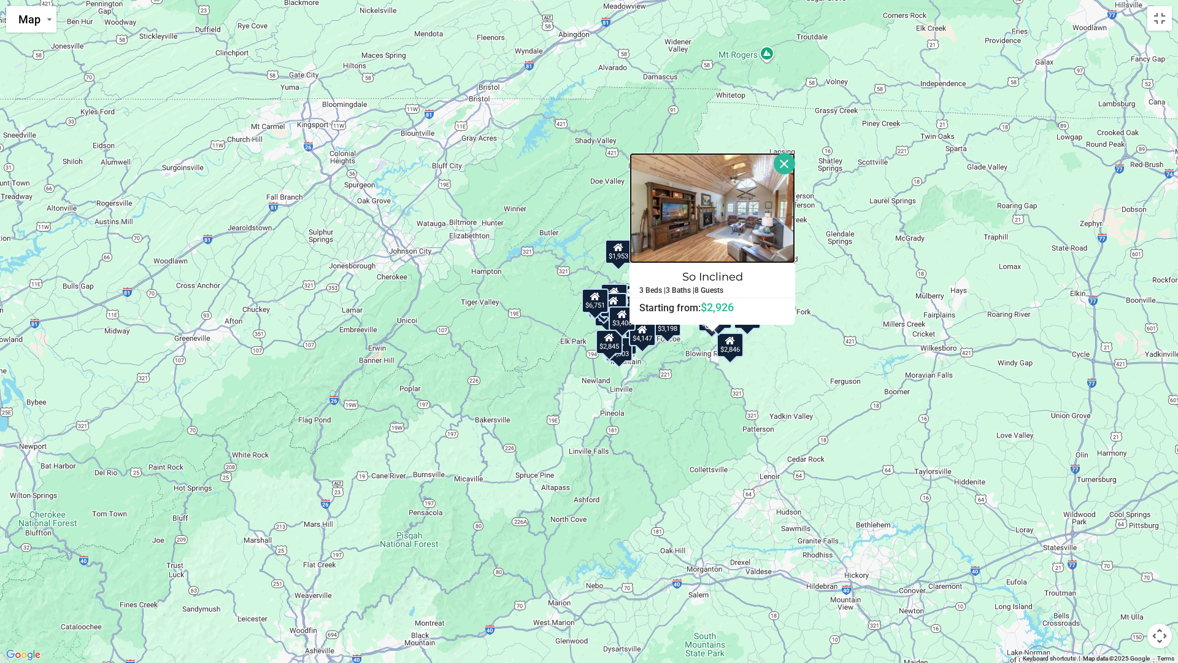
click at [698, 242] on img at bounding box center [713, 208] width 166 height 110
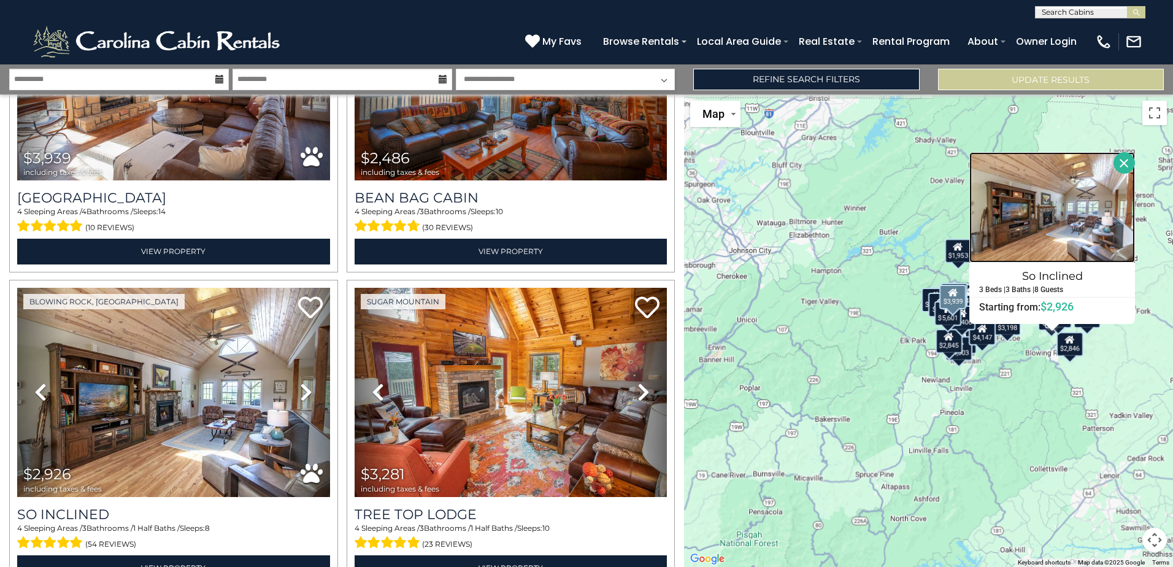
scroll to position [491, 0]
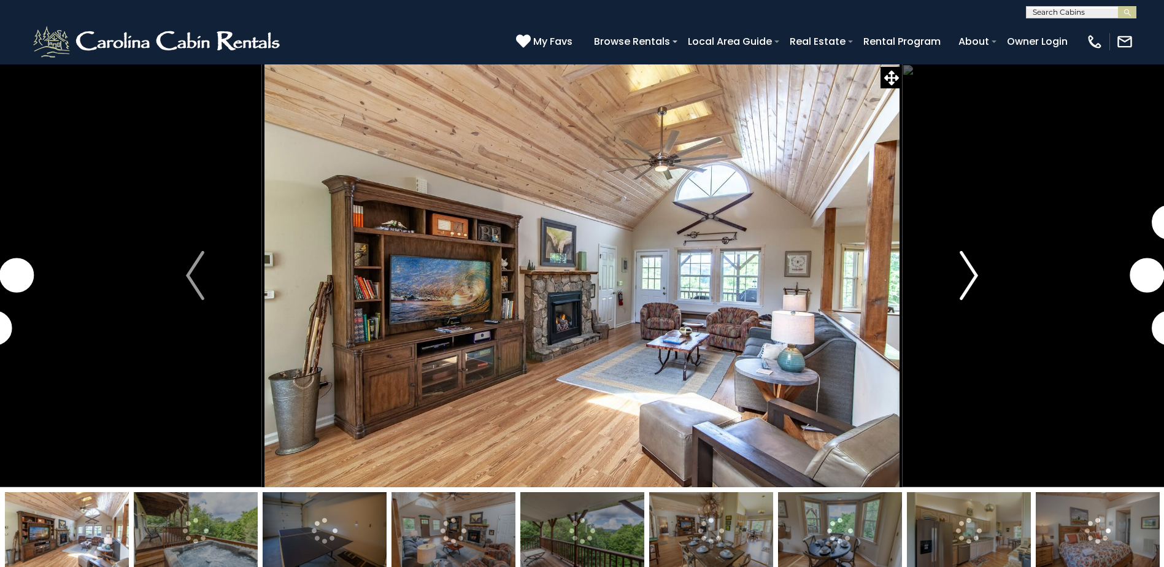
click at [975, 275] on img "Next" at bounding box center [969, 275] width 18 height 49
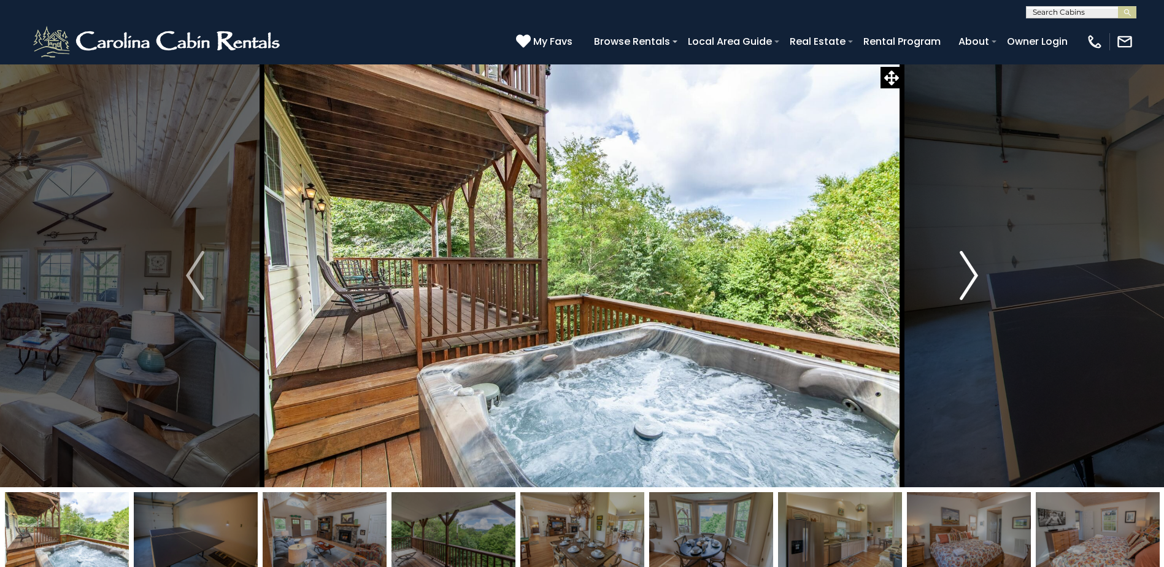
click at [972, 273] on img "Next" at bounding box center [969, 275] width 18 height 49
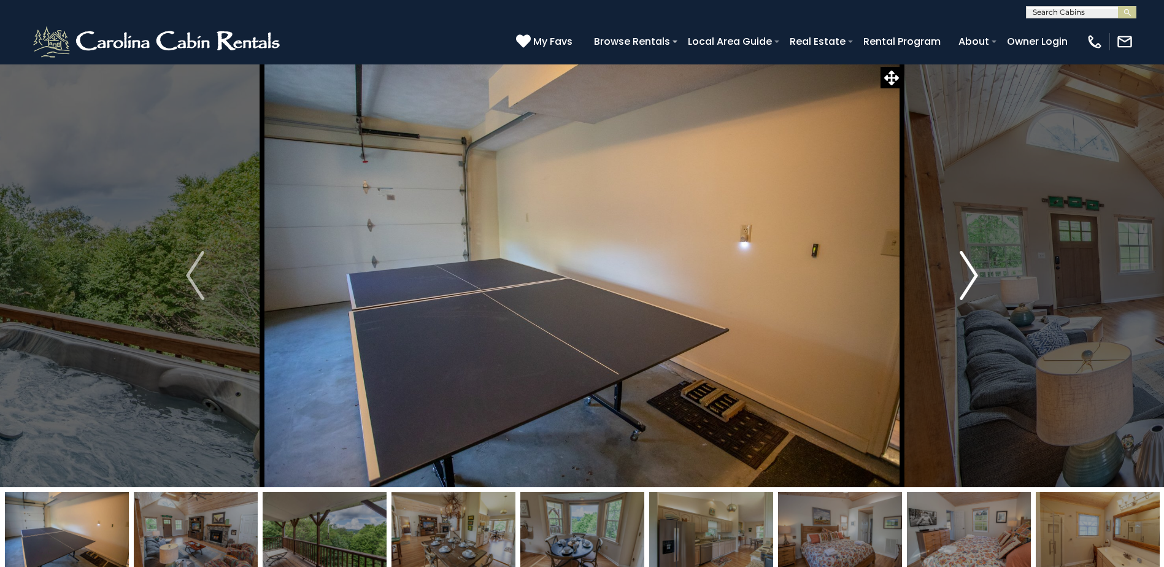
click at [972, 273] on img "Next" at bounding box center [969, 275] width 18 height 49
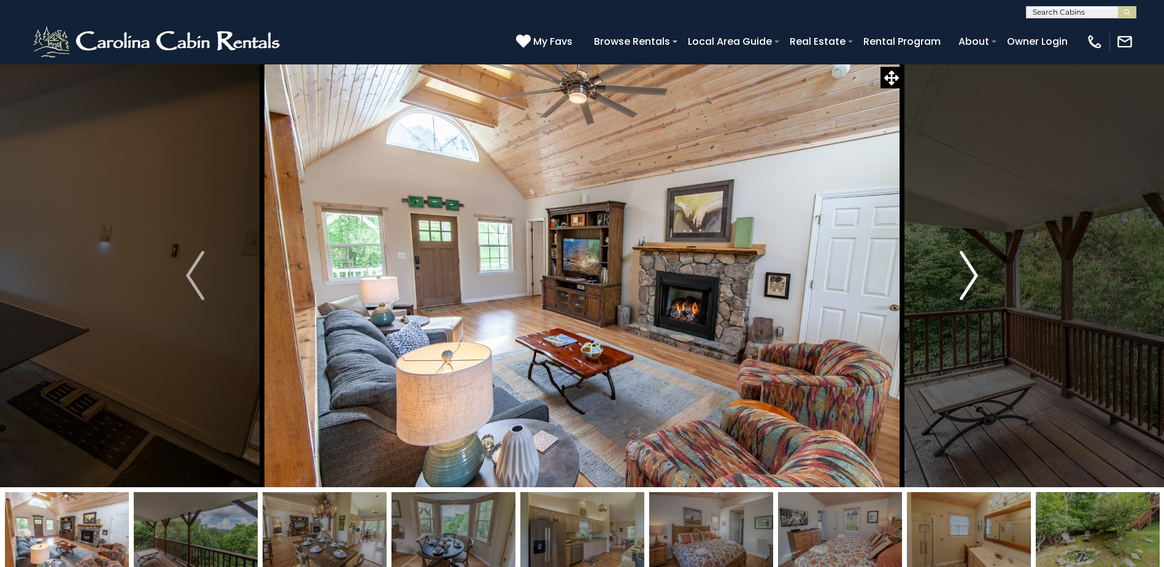
click at [972, 273] on img "Next" at bounding box center [969, 275] width 18 height 49
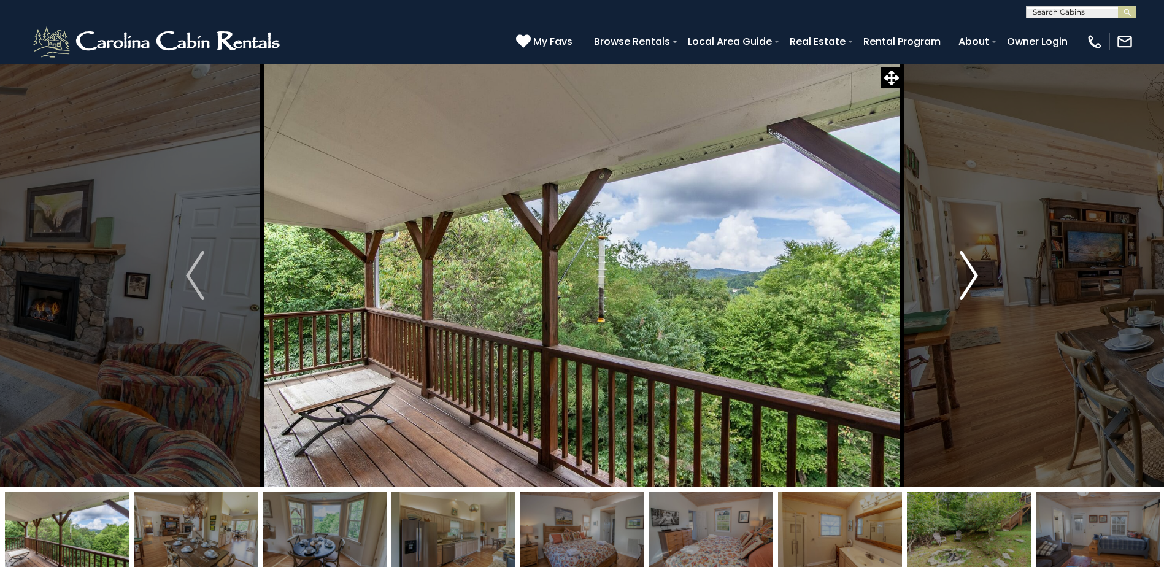
click at [972, 273] on img "Next" at bounding box center [969, 275] width 18 height 49
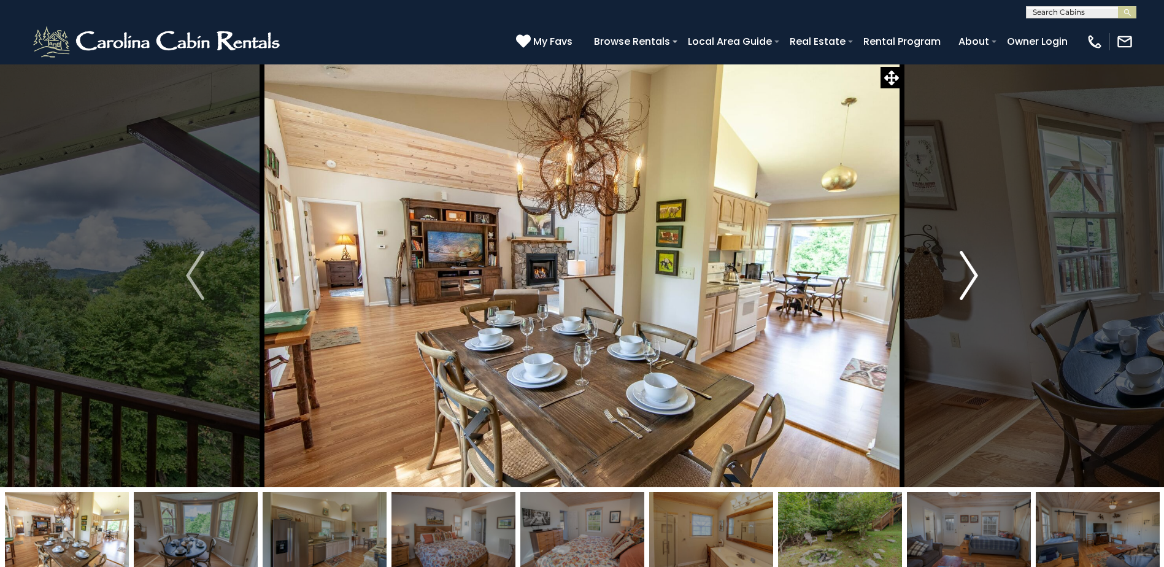
click at [972, 273] on img "Next" at bounding box center [969, 275] width 18 height 49
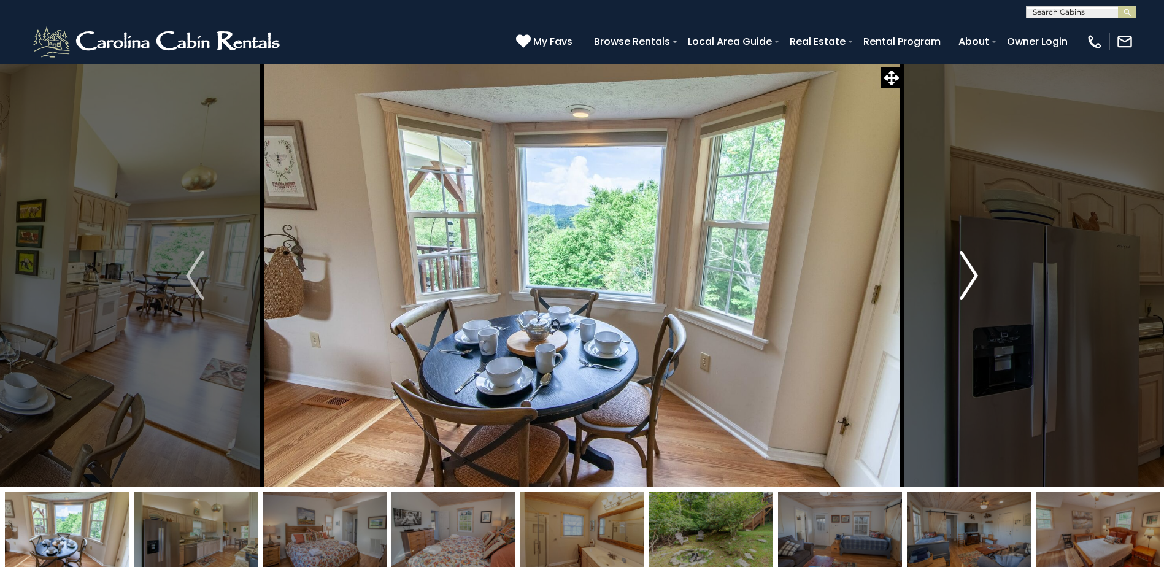
click at [972, 273] on img "Next" at bounding box center [969, 275] width 18 height 49
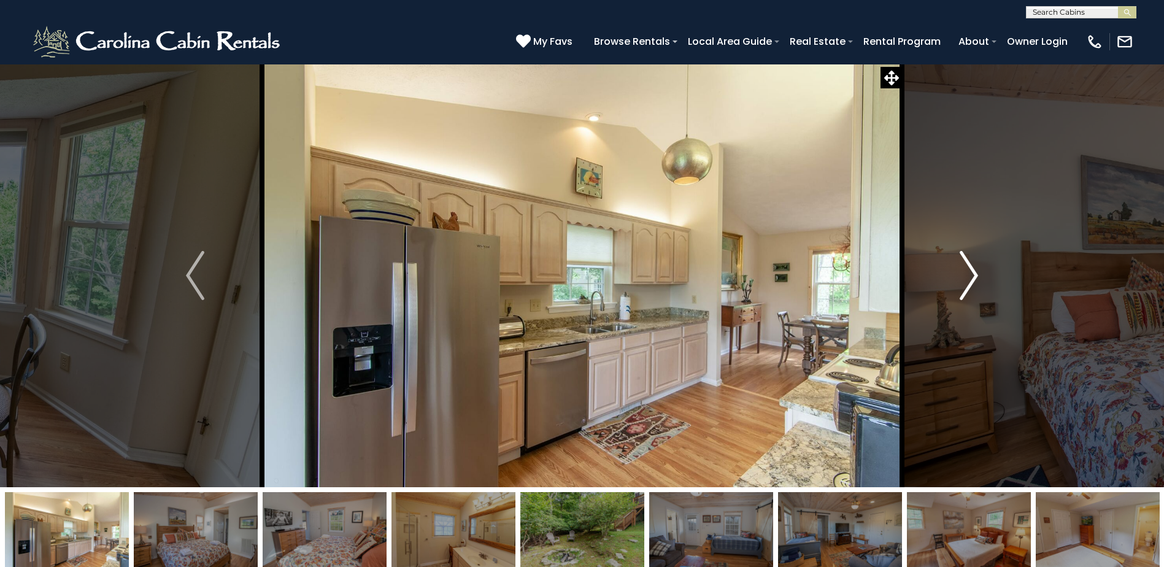
click at [972, 273] on img "Next" at bounding box center [969, 275] width 18 height 49
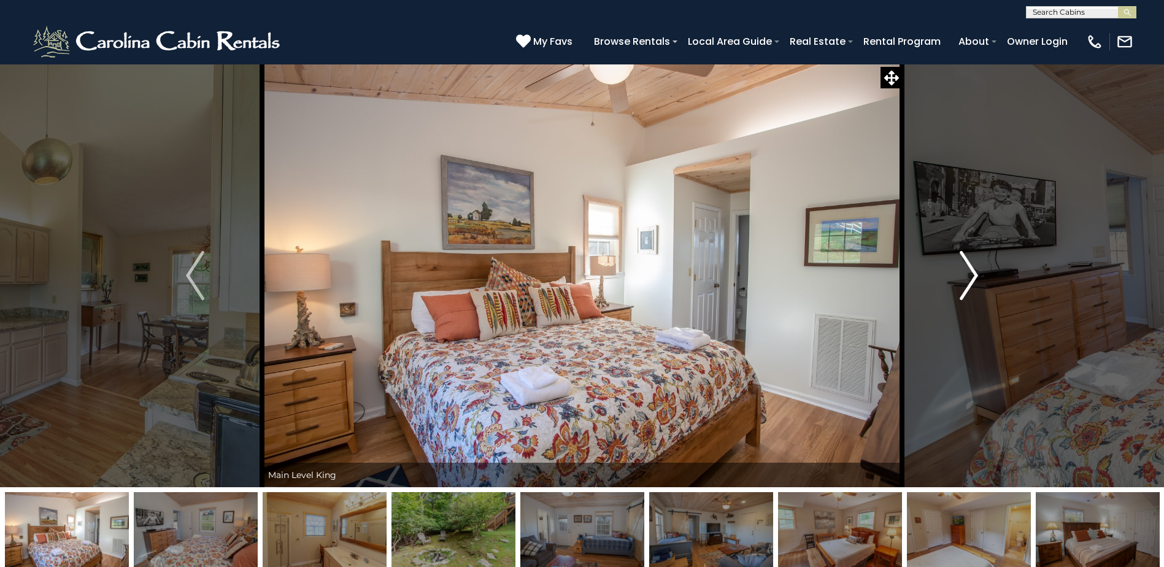
click at [972, 273] on img "Next" at bounding box center [969, 275] width 18 height 49
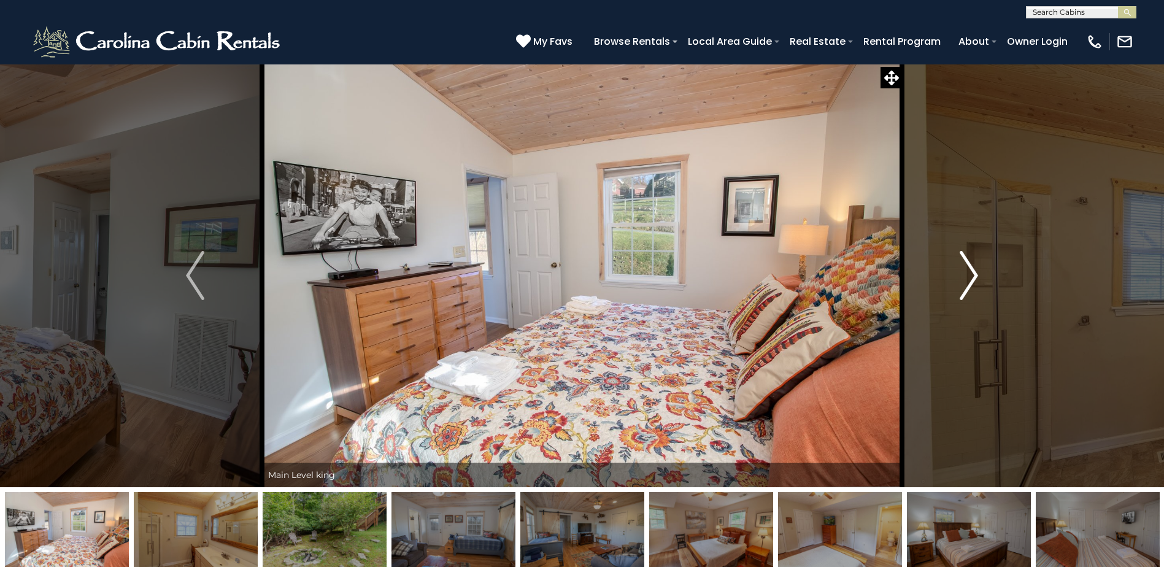
click at [972, 273] on img "Next" at bounding box center [969, 275] width 18 height 49
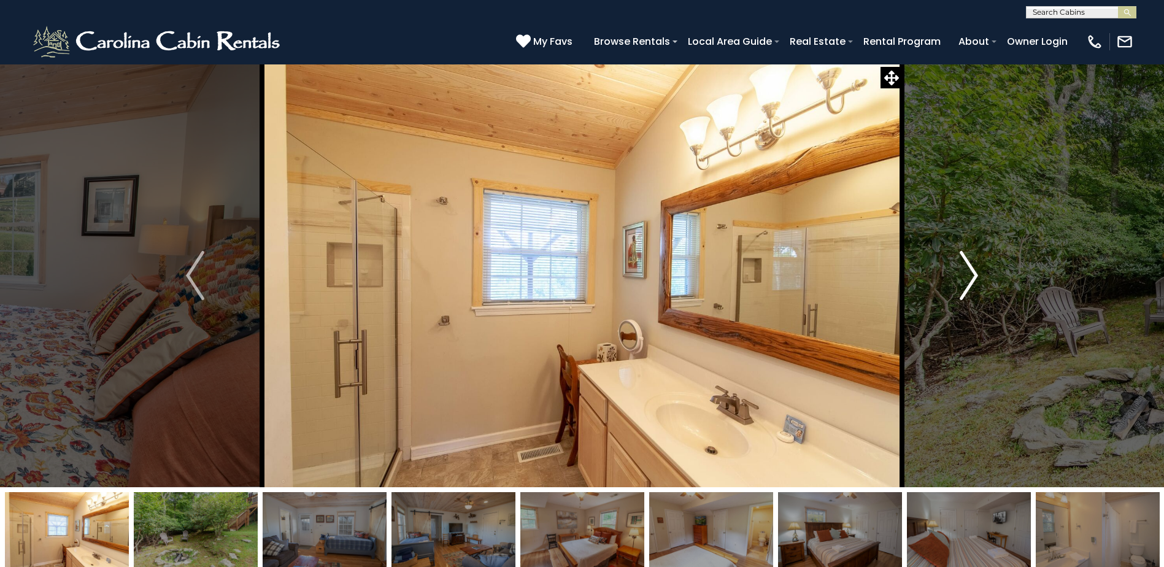
click at [979, 277] on button "Next" at bounding box center [969, 275] width 134 height 423
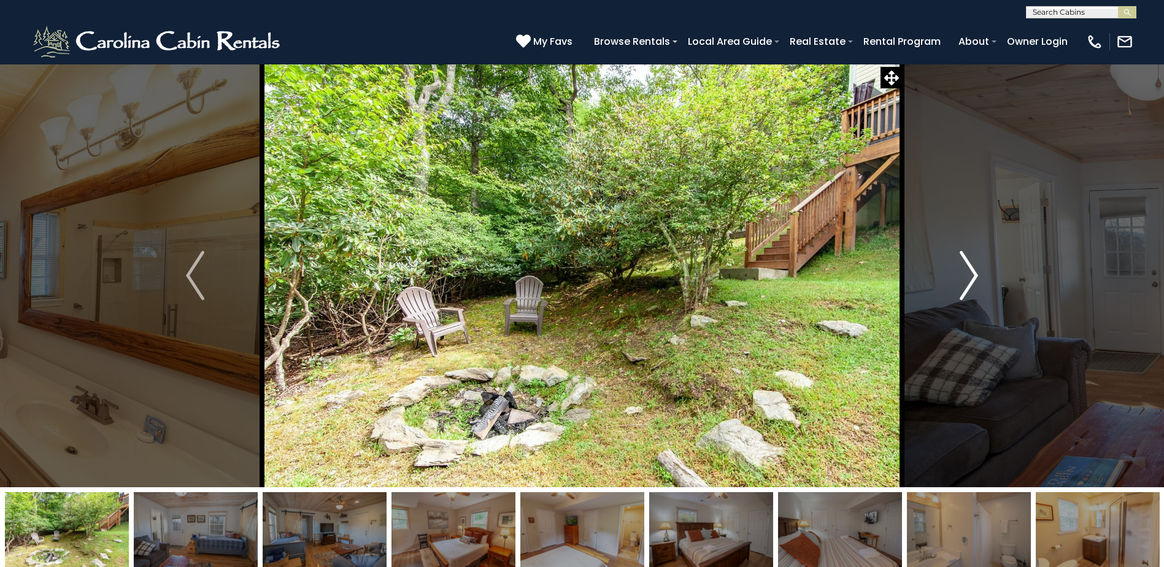
click at [979, 277] on button "Next" at bounding box center [969, 275] width 134 height 423
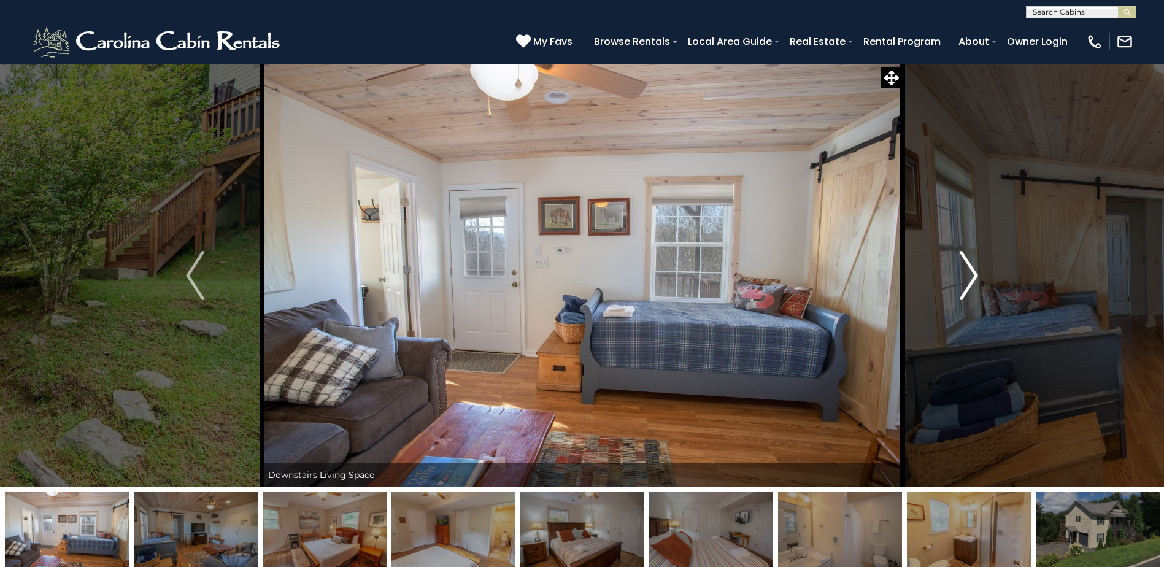
click at [979, 277] on button "Next" at bounding box center [969, 275] width 134 height 423
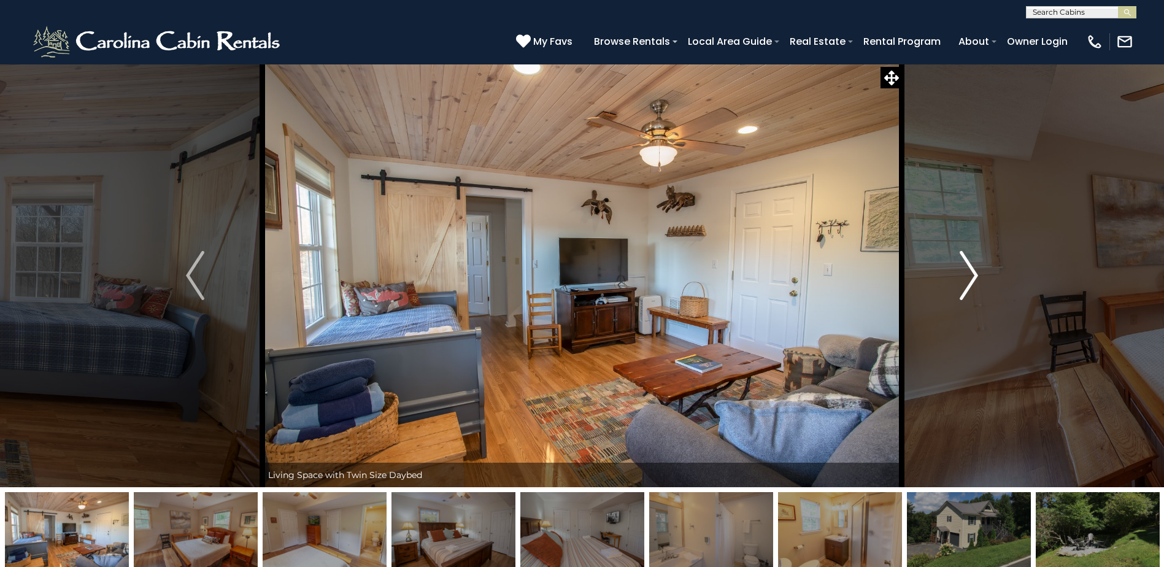
click at [979, 277] on button "Next" at bounding box center [969, 275] width 134 height 423
